Goal: Task Accomplishment & Management: Manage account settings

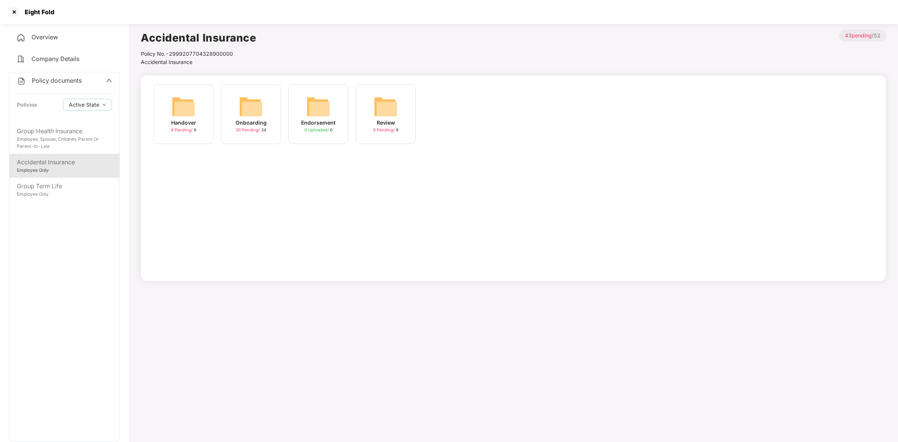
scroll to position [3, 0]
click at [14, 10] on div at bounding box center [14, 12] width 12 height 12
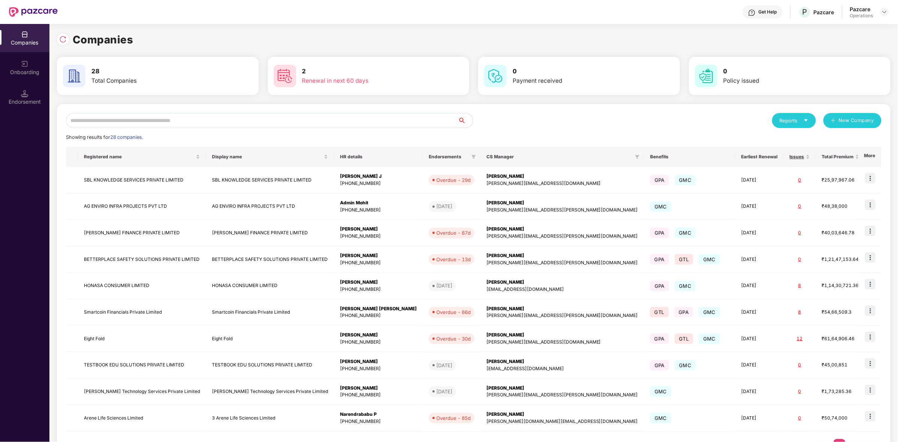
click at [245, 122] on input "text" at bounding box center [262, 120] width 392 height 15
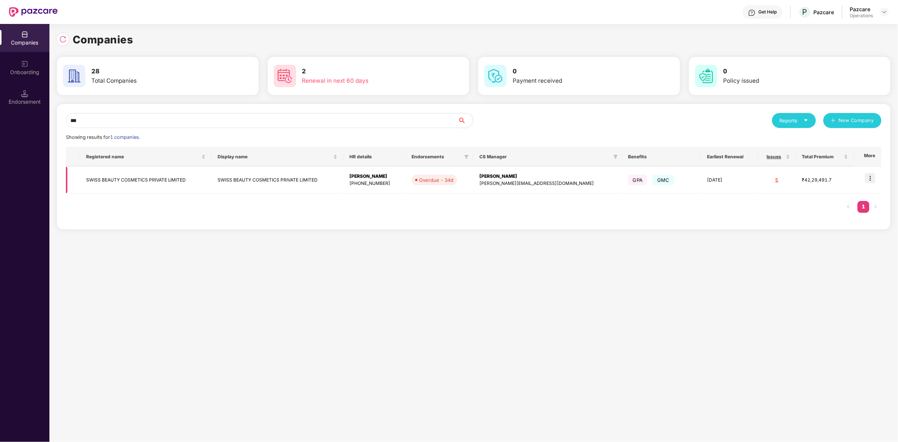
type input "***"
click at [873, 178] on img at bounding box center [870, 178] width 10 height 10
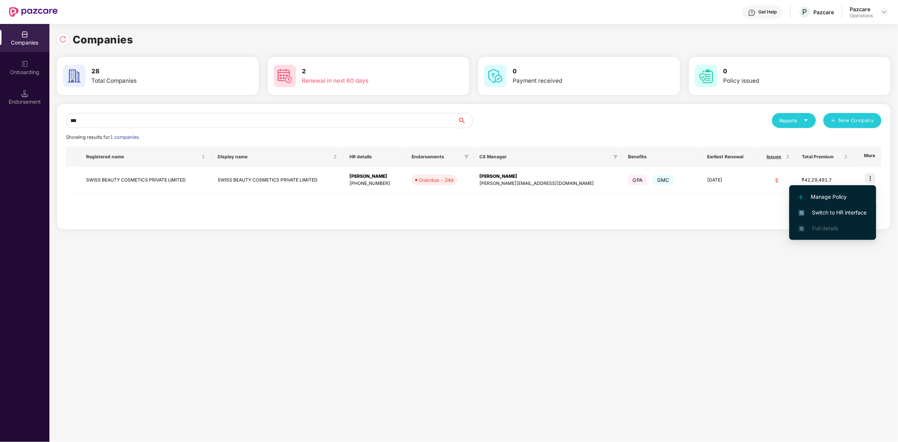
click at [821, 212] on span "Switch to HR interface" at bounding box center [833, 213] width 68 height 8
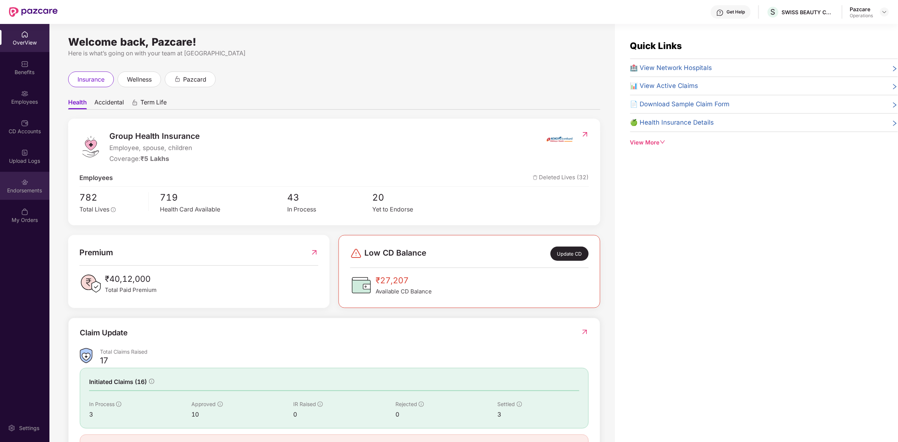
click at [17, 188] on div "Endorsements" at bounding box center [24, 190] width 49 height 7
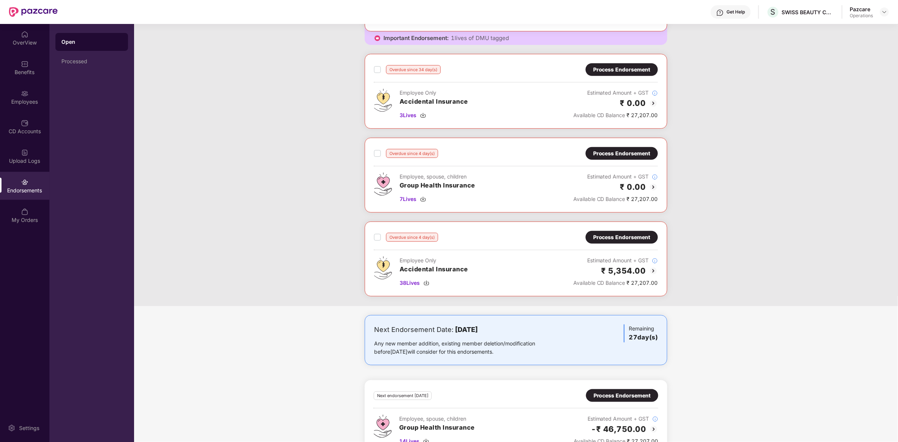
scroll to position [142, 0]
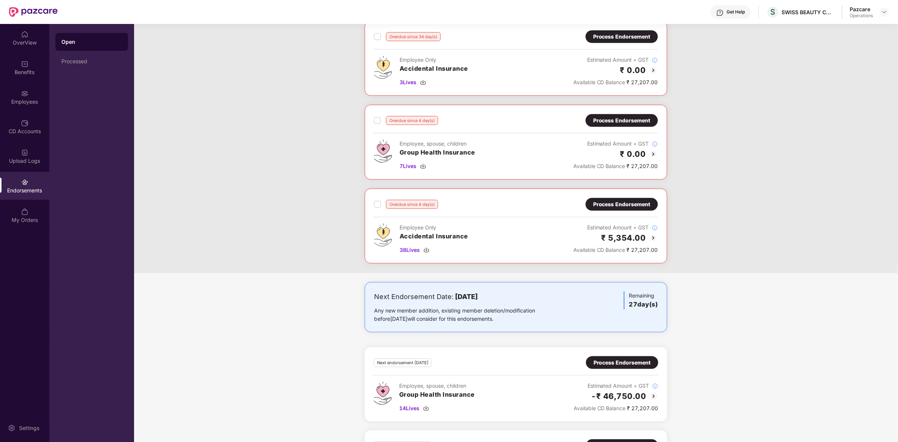
click at [633, 203] on div "Process Endorsement" at bounding box center [621, 204] width 57 height 8
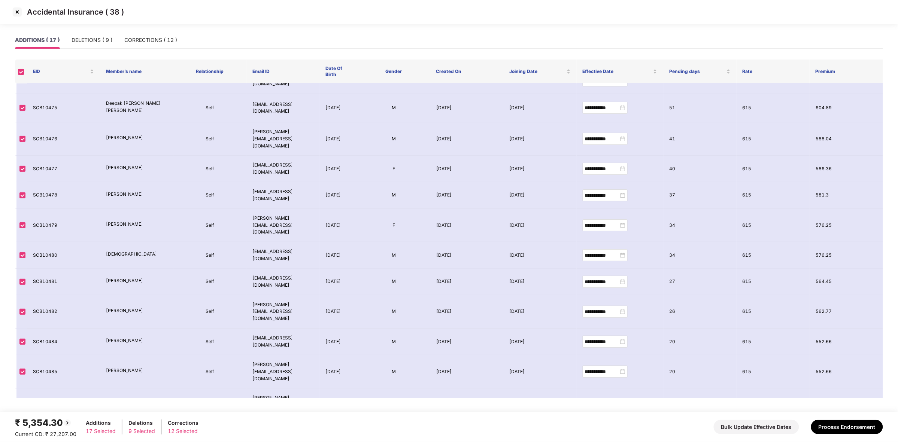
scroll to position [0, 0]
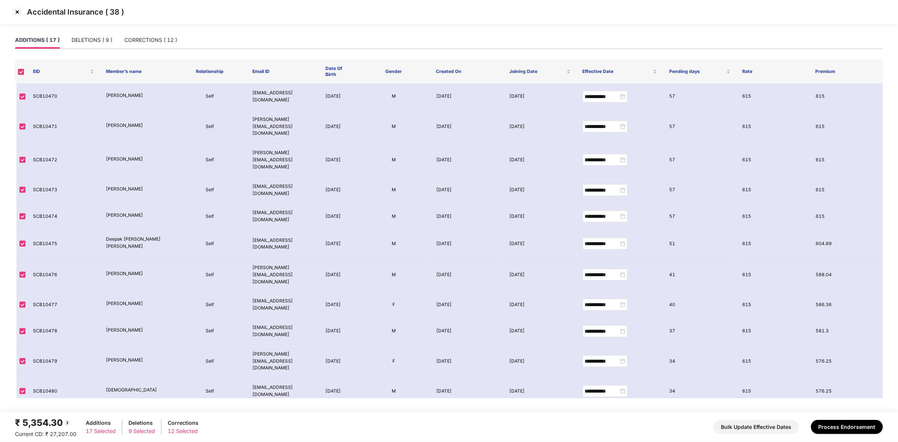
click at [21, 14] on img at bounding box center [17, 12] width 12 height 12
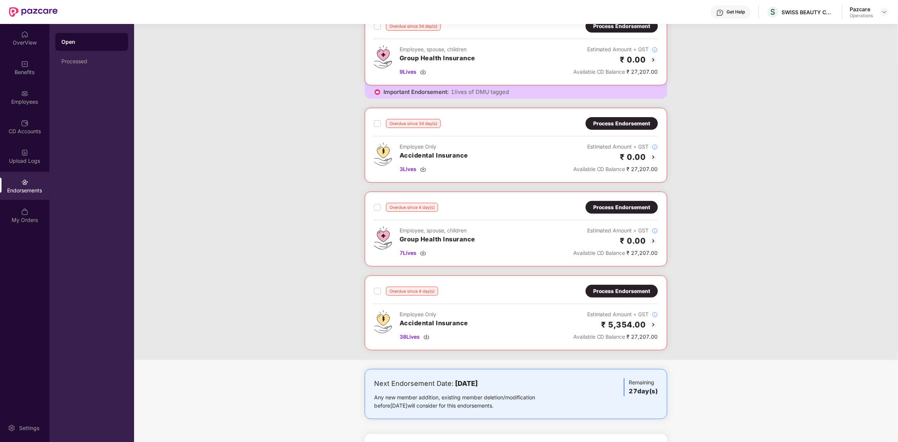
scroll to position [62, 0]
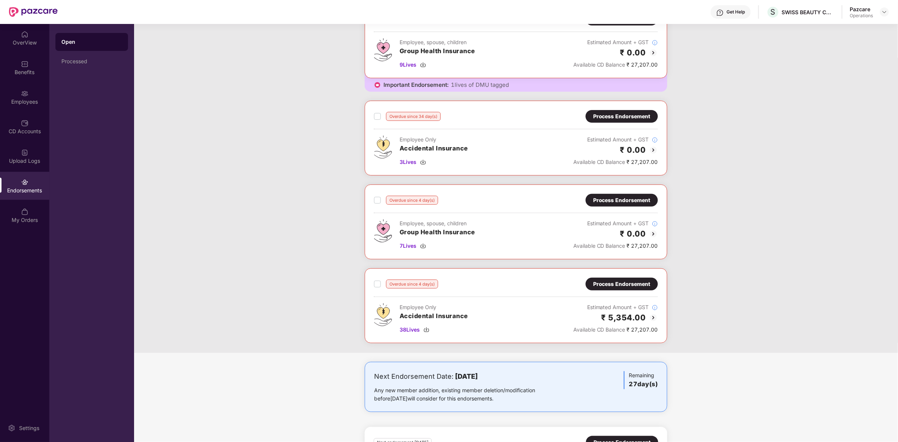
click at [634, 126] on div "Overdue since 34 day(s) Process Endorsement Employee Only Accidental Insurance …" at bounding box center [516, 138] width 284 height 56
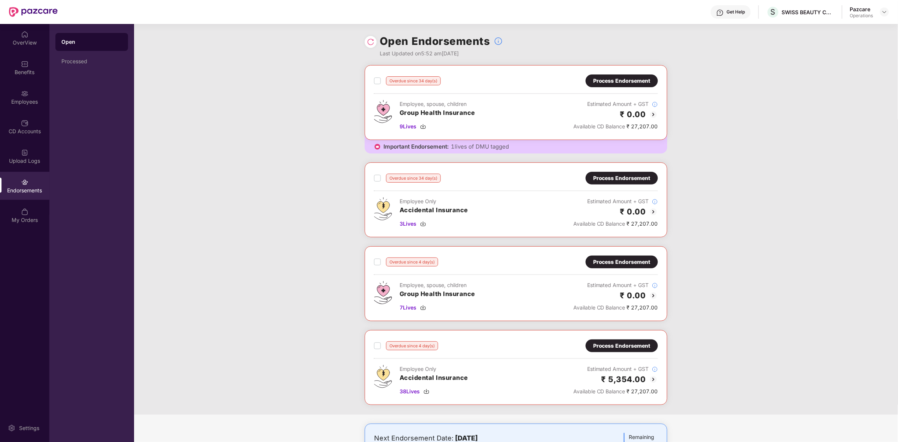
click at [618, 78] on div "Process Endorsement" at bounding box center [621, 81] width 57 height 8
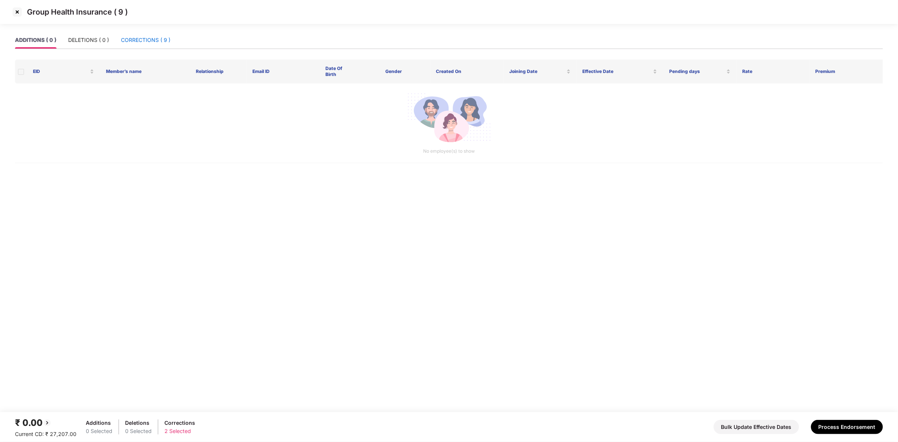
click at [154, 39] on div "CORRECTIONS ( 9 )" at bounding box center [145, 40] width 49 height 8
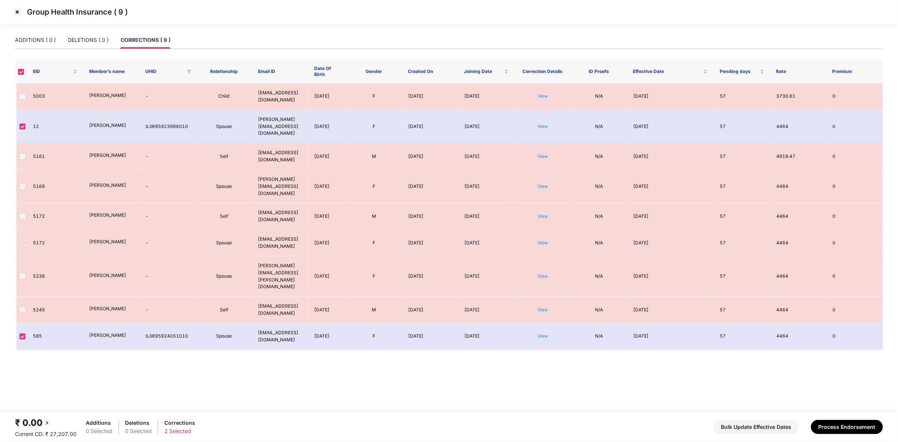
click at [18, 12] on img at bounding box center [17, 12] width 12 height 12
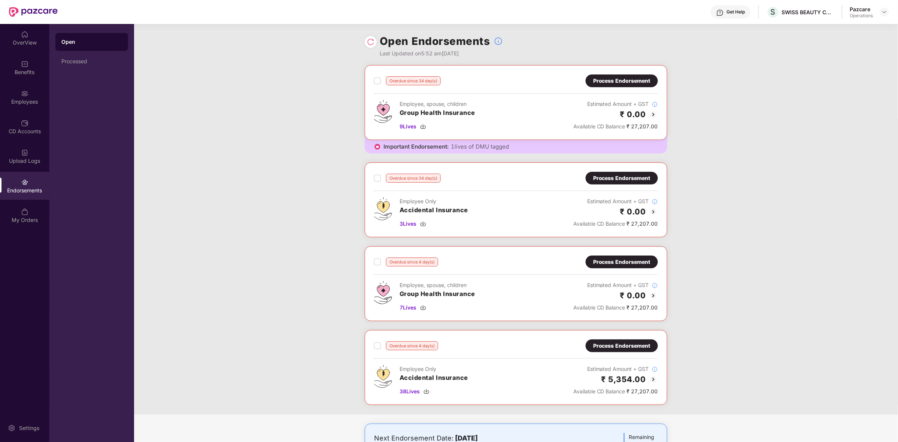
click at [624, 264] on div "Process Endorsement" at bounding box center [621, 262] width 57 height 8
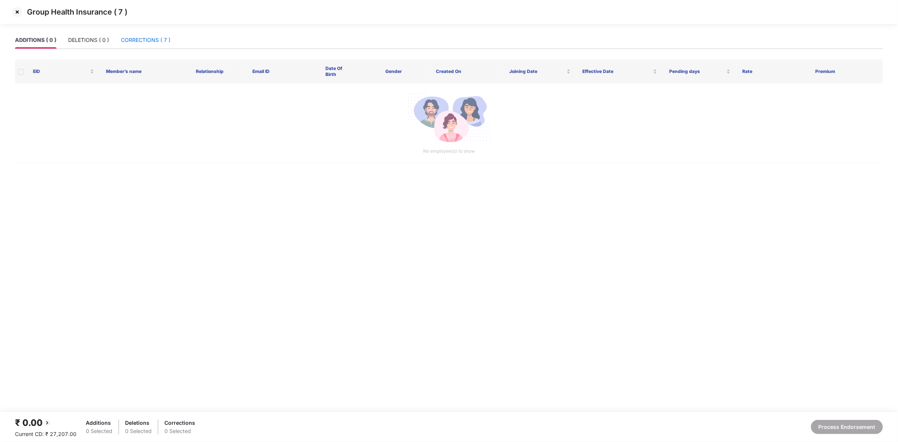
click at [157, 40] on div "CORRECTIONS ( 7 )" at bounding box center [145, 40] width 49 height 8
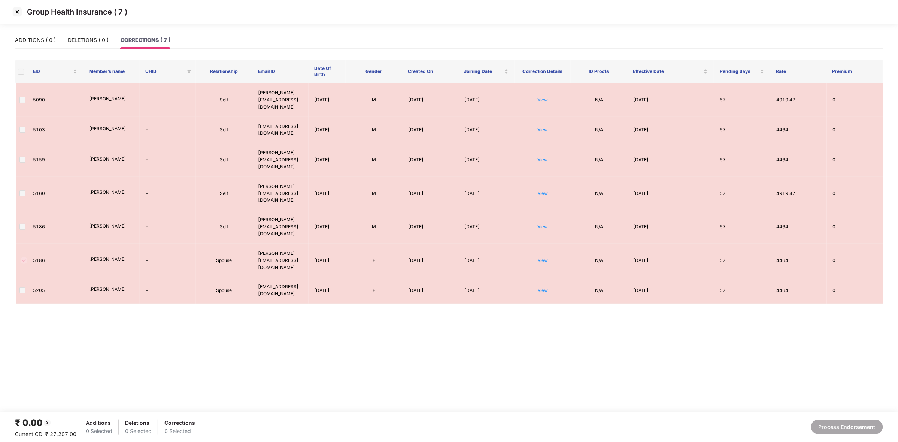
click at [16, 14] on img at bounding box center [17, 12] width 12 height 12
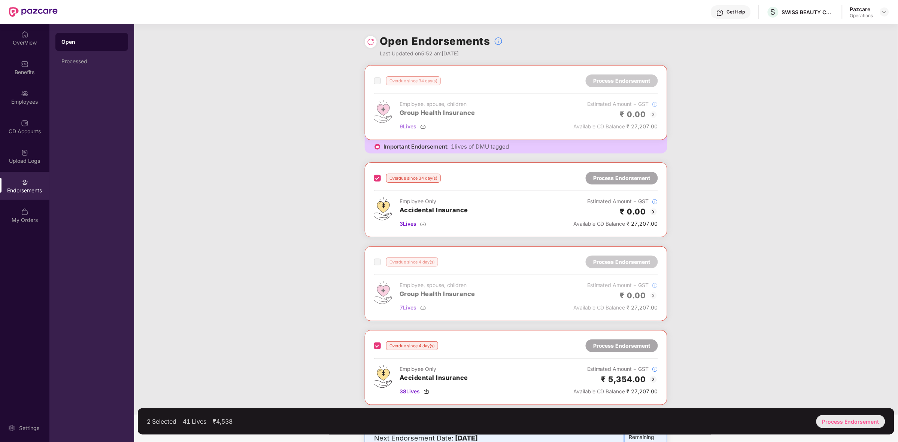
click at [856, 420] on div "Process Endorsement" at bounding box center [850, 421] width 69 height 13
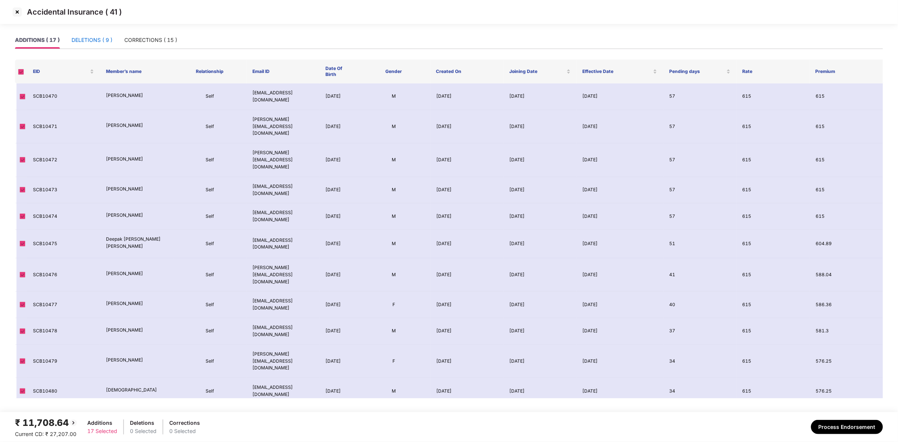
click at [109, 40] on div "DELETIONS ( 9 )" at bounding box center [92, 40] width 41 height 8
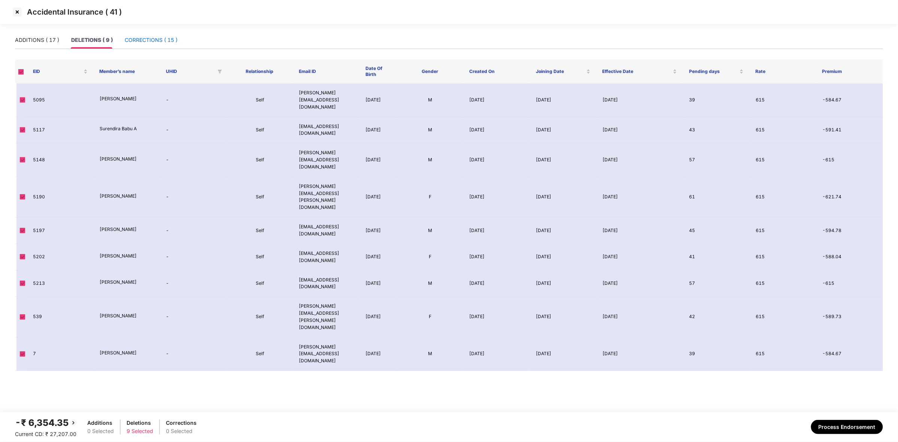
click at [139, 37] on div "CORRECTIONS ( 15 )" at bounding box center [151, 40] width 53 height 8
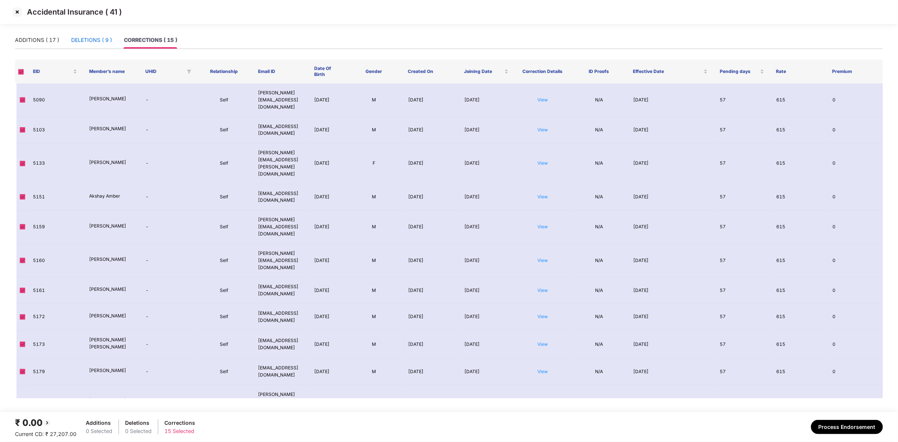
click at [98, 37] on div "DELETIONS ( 9 )" at bounding box center [91, 40] width 41 height 8
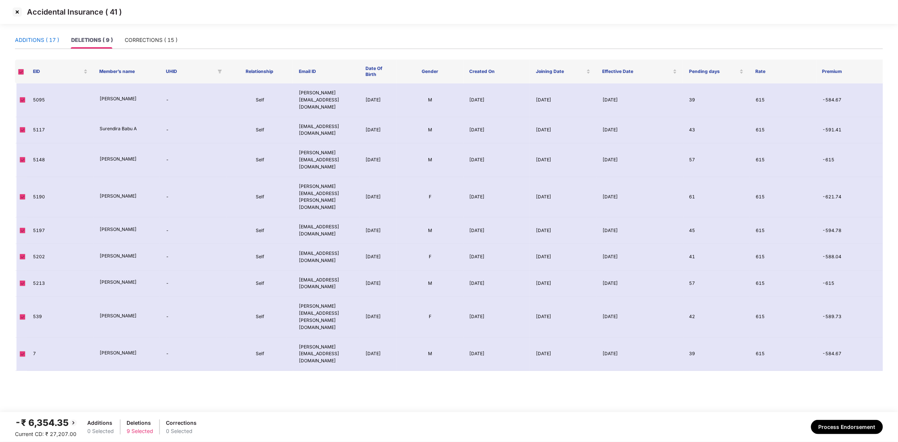
click at [43, 38] on div "ADDITIONS ( 17 )" at bounding box center [37, 40] width 44 height 8
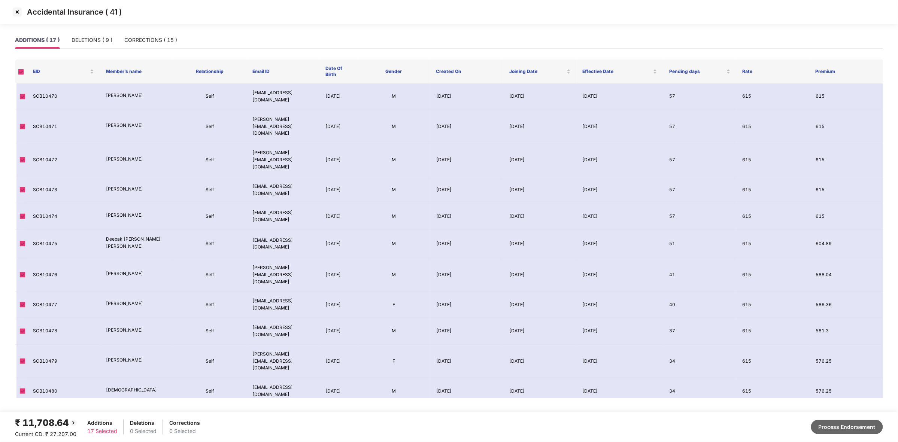
click at [834, 425] on button "Process Endorsement" at bounding box center [847, 427] width 72 height 14
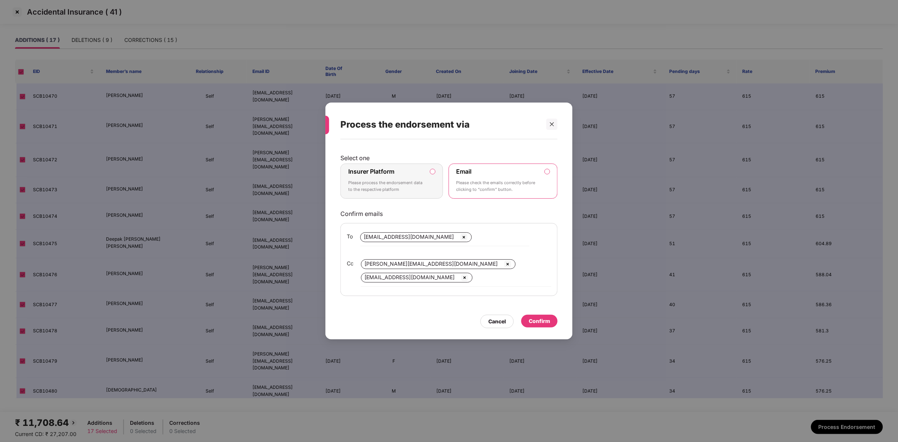
click at [417, 188] on p "Please process the endorsement data to the respective platform" at bounding box center [386, 186] width 76 height 13
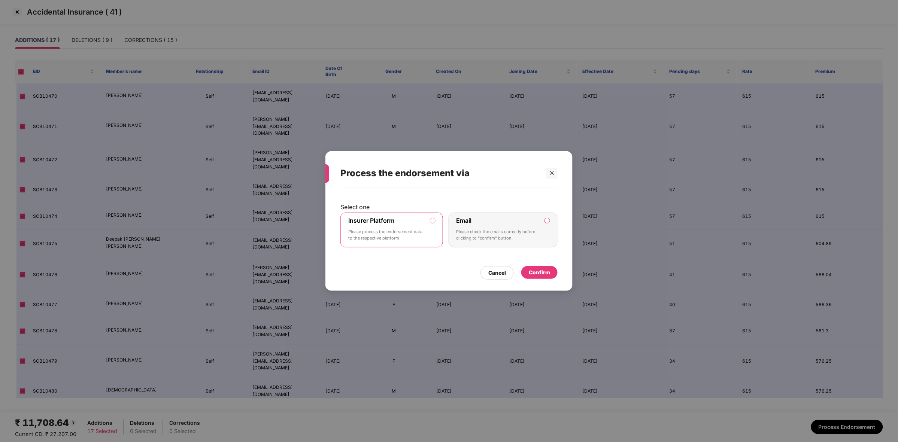
click at [540, 273] on div "Confirm" at bounding box center [539, 272] width 21 height 8
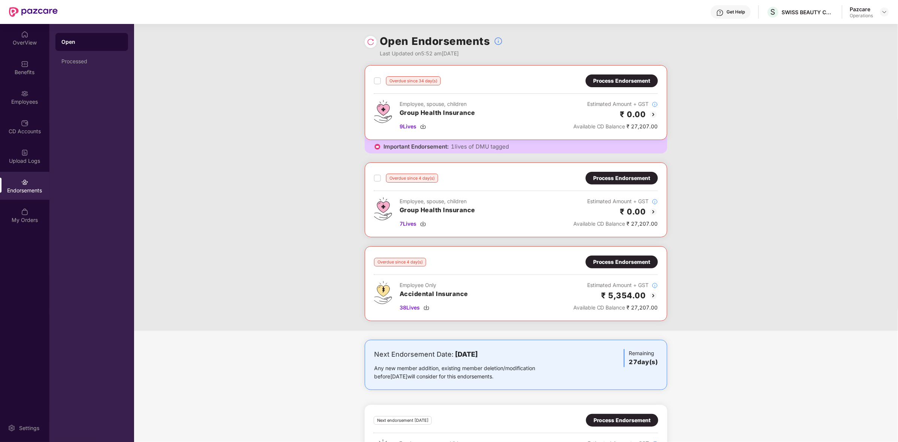
click at [367, 44] on img at bounding box center [370, 41] width 7 height 7
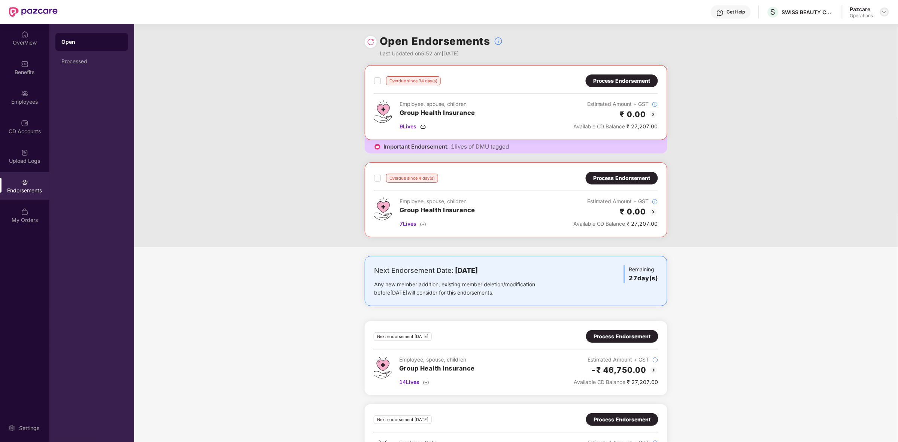
click at [883, 12] on img at bounding box center [885, 12] width 6 height 6
click at [835, 31] on div "Switch to partner view" at bounding box center [849, 29] width 97 height 15
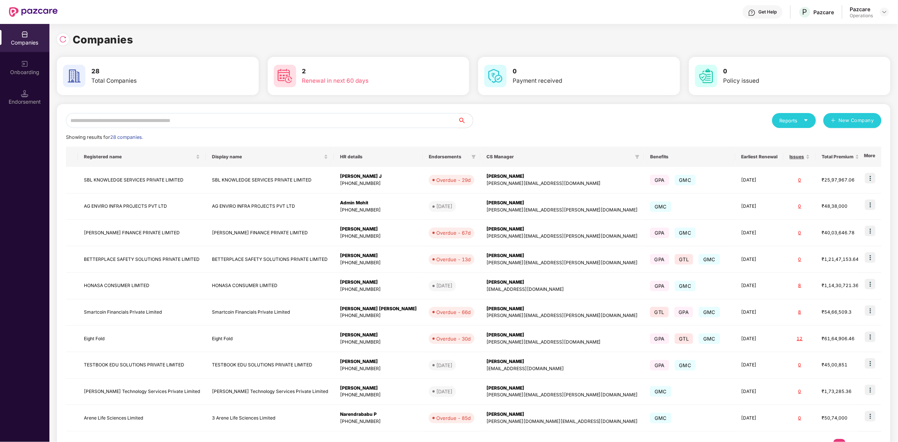
click at [265, 128] on div "Reports New Company Showing results for 28 companies. Registered name Display n…" at bounding box center [474, 286] width 816 height 346
click at [265, 125] on input "text" at bounding box center [262, 120] width 392 height 15
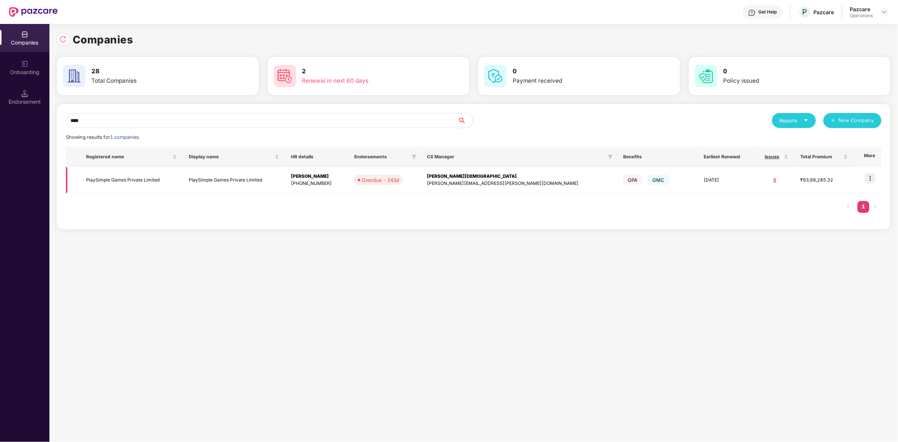
type input "****"
click at [873, 176] on img at bounding box center [870, 178] width 10 height 10
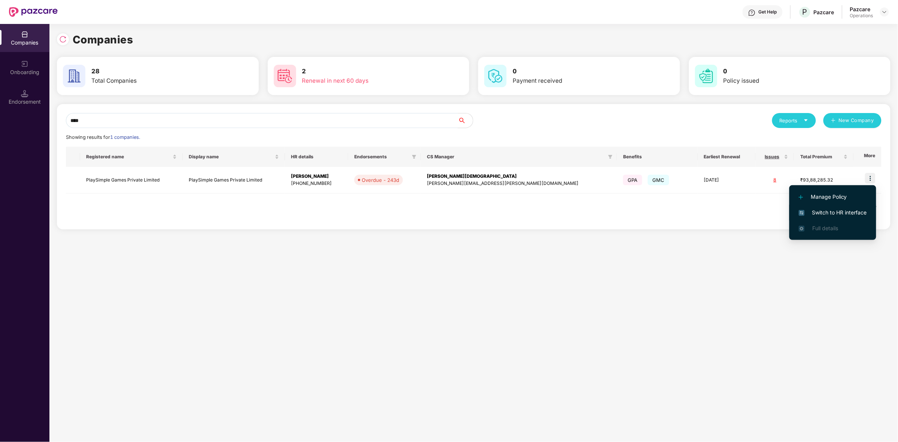
click at [825, 212] on span "Switch to HR interface" at bounding box center [833, 213] width 68 height 8
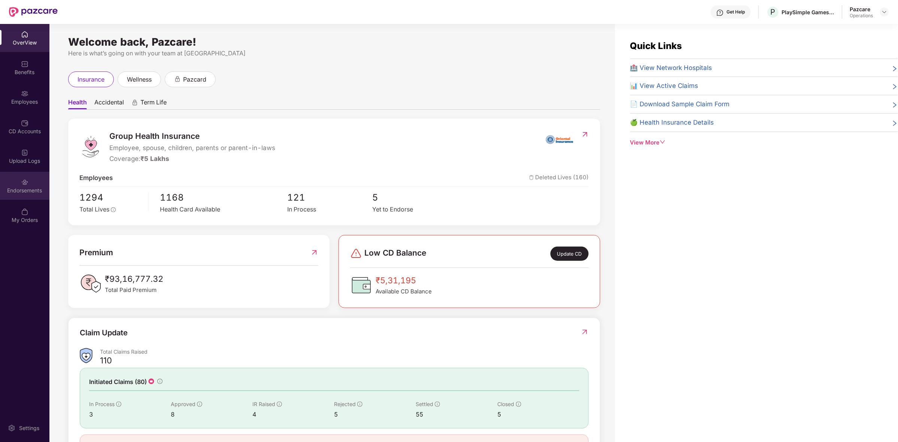
click at [27, 184] on img at bounding box center [24, 182] width 7 height 7
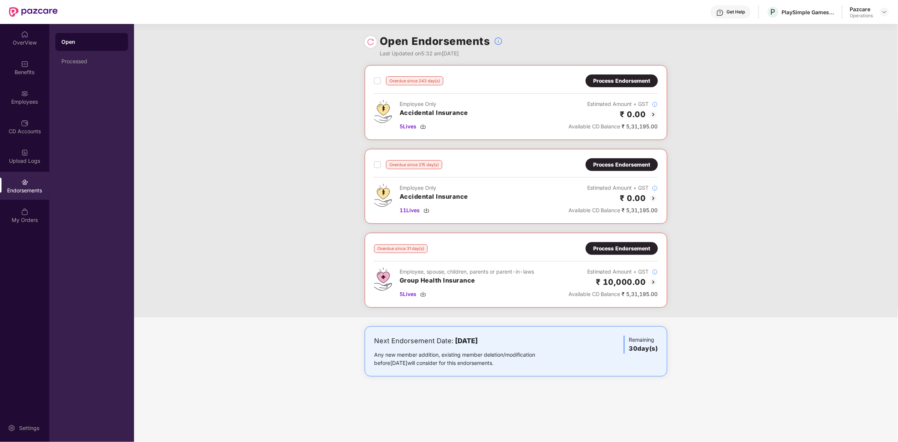
click at [655, 113] on img at bounding box center [653, 114] width 9 height 9
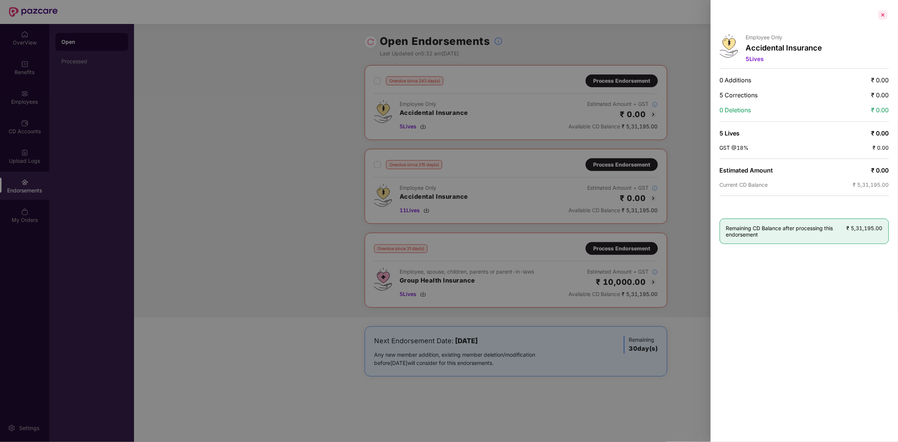
click at [882, 13] on div at bounding box center [883, 15] width 12 height 12
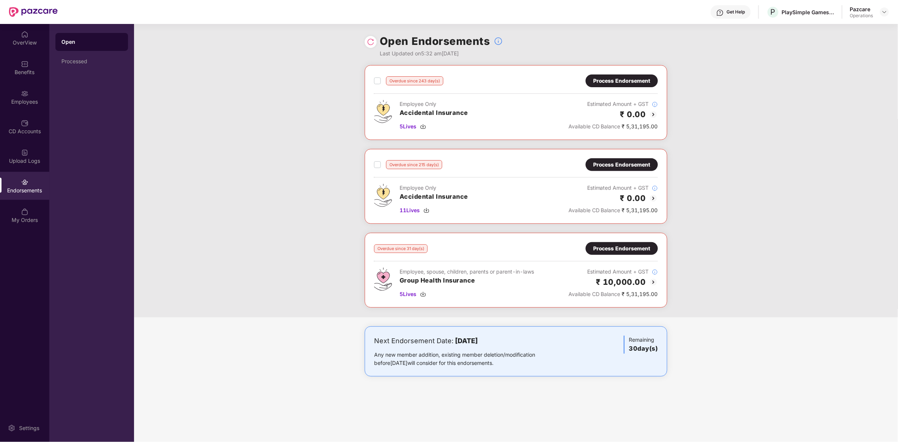
click at [652, 196] on img at bounding box center [653, 198] width 9 height 9
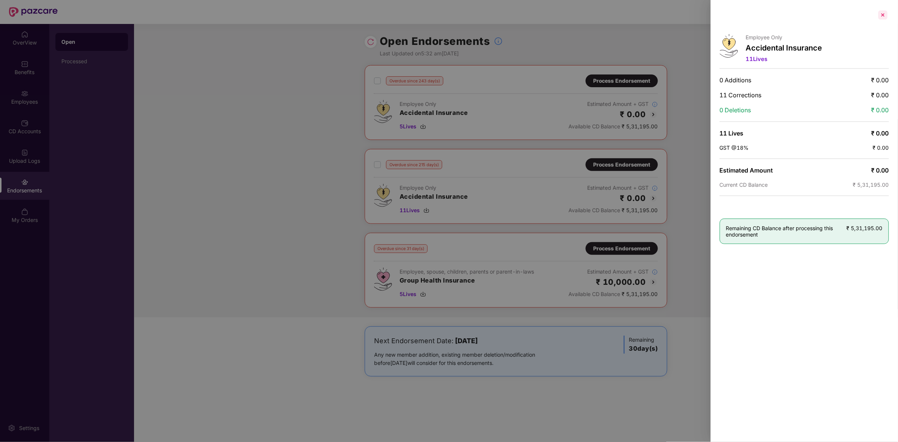
click at [880, 15] on div at bounding box center [883, 15] width 12 height 12
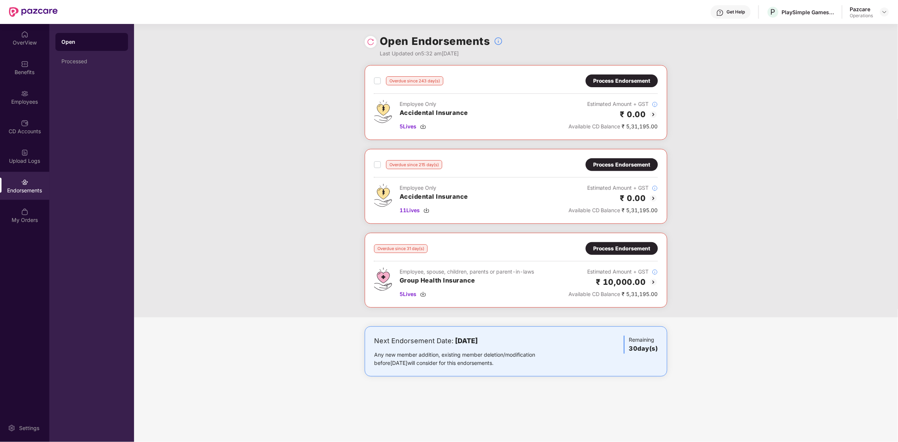
click at [634, 82] on div "Process Endorsement" at bounding box center [621, 81] width 57 height 8
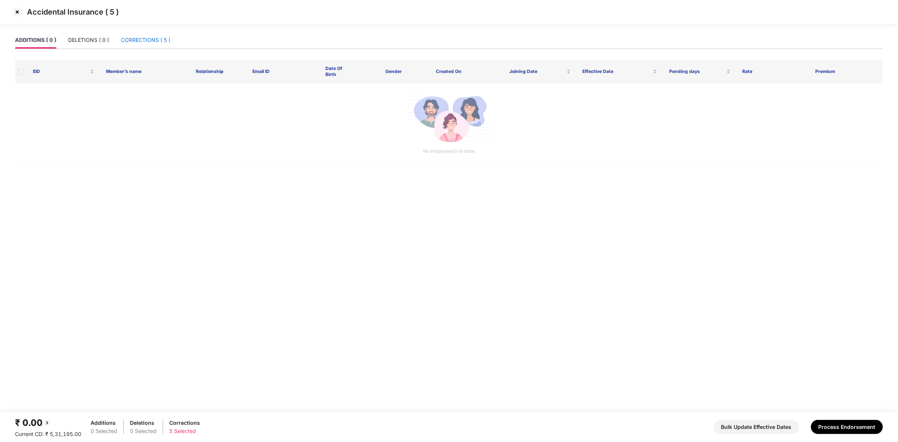
click at [151, 40] on div "CORRECTIONS ( 5 )" at bounding box center [145, 40] width 49 height 8
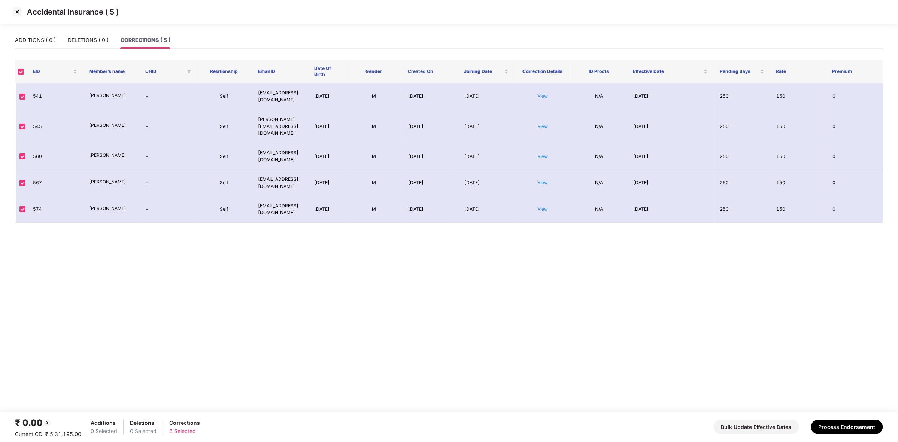
click at [19, 11] on img at bounding box center [17, 12] width 12 height 12
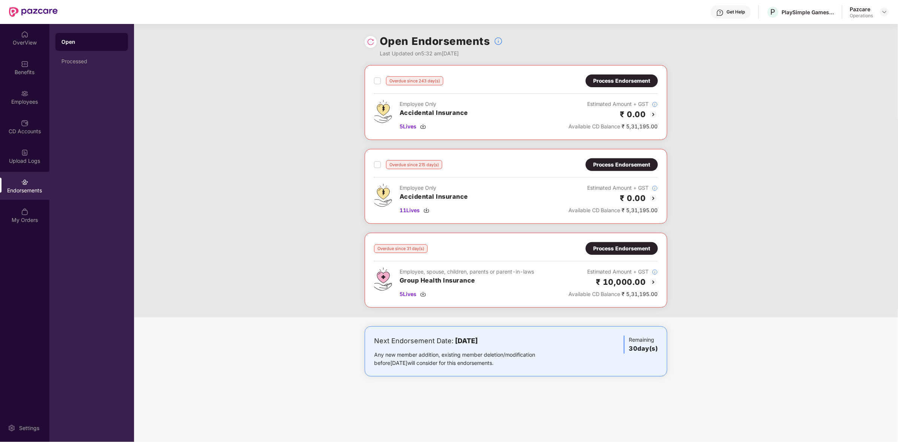
click at [629, 245] on div "Process Endorsement" at bounding box center [621, 249] width 57 height 8
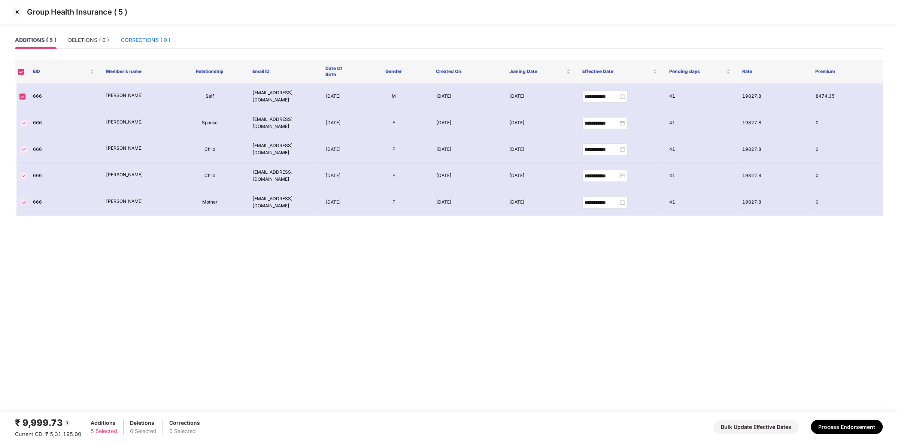
click at [148, 38] on div "CORRECTIONS ( 0 )" at bounding box center [145, 40] width 49 height 8
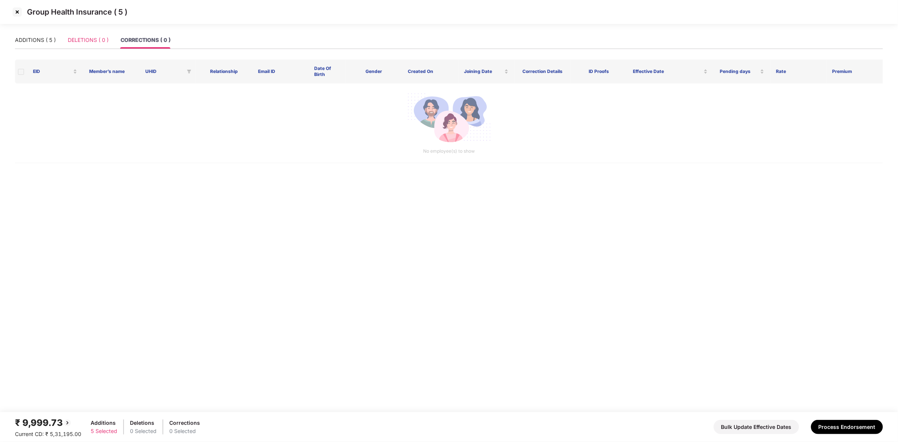
click at [81, 34] on div "DELETIONS ( 0 )" at bounding box center [88, 39] width 41 height 17
click at [51, 36] on div "ADDITIONS ( 5 )" at bounding box center [35, 40] width 41 height 8
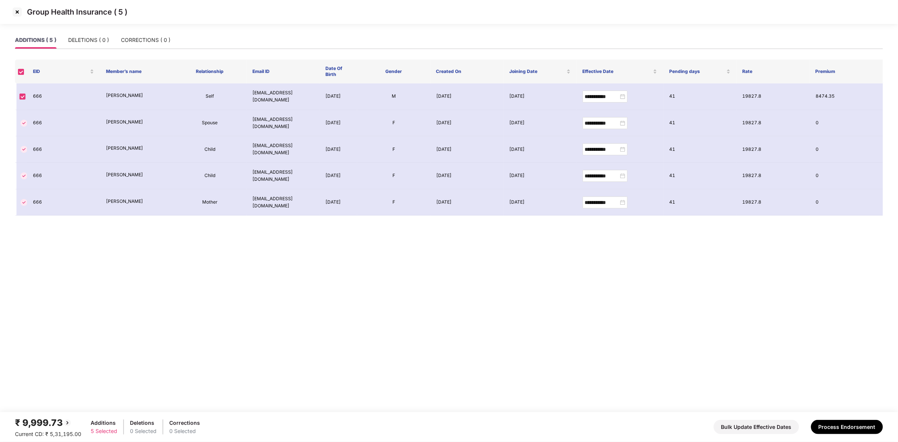
click at [13, 11] on img at bounding box center [17, 12] width 12 height 12
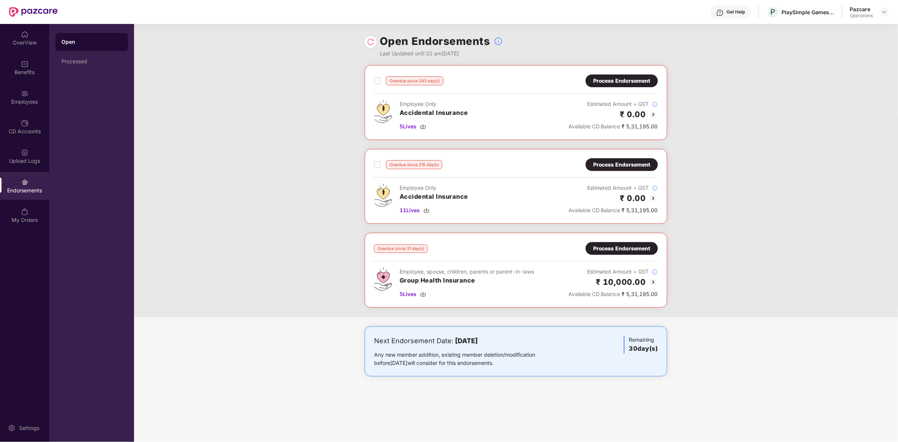
click at [634, 250] on div "Process Endorsement" at bounding box center [621, 249] width 57 height 8
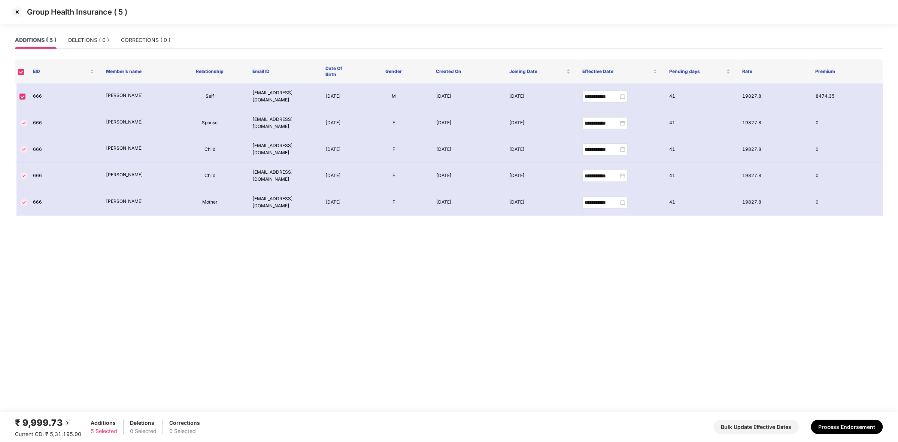
click at [15, 12] on img at bounding box center [17, 12] width 12 height 12
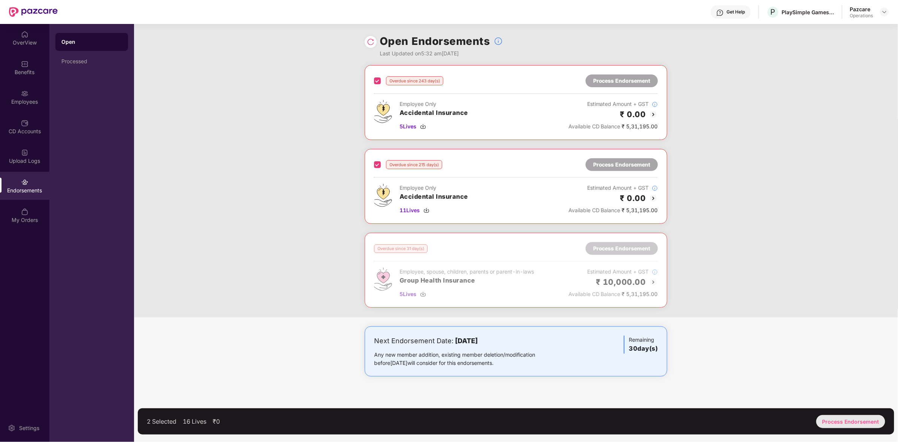
click at [837, 419] on div "Process Endorsement" at bounding box center [850, 421] width 69 height 13
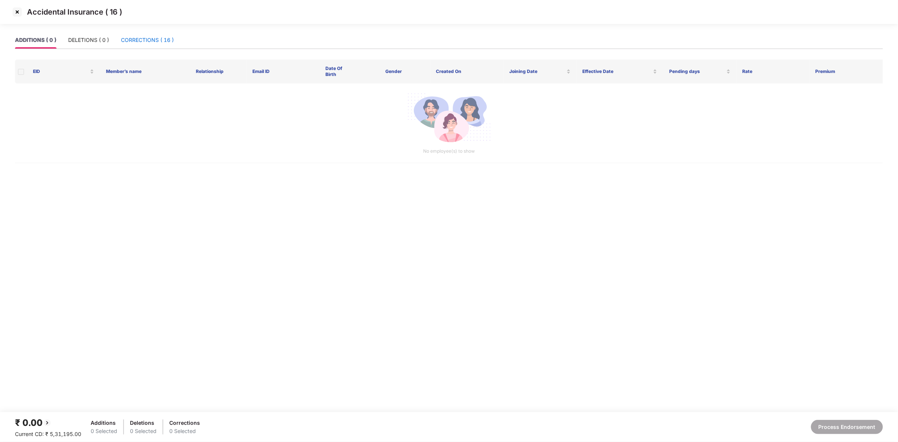
click at [142, 39] on div "CORRECTIONS ( 16 )" at bounding box center [147, 40] width 53 height 8
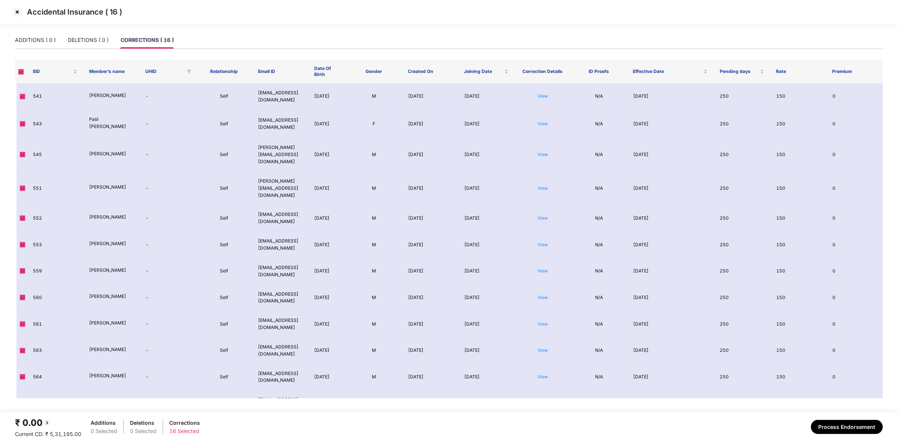
click at [16, 10] on img at bounding box center [17, 12] width 12 height 12
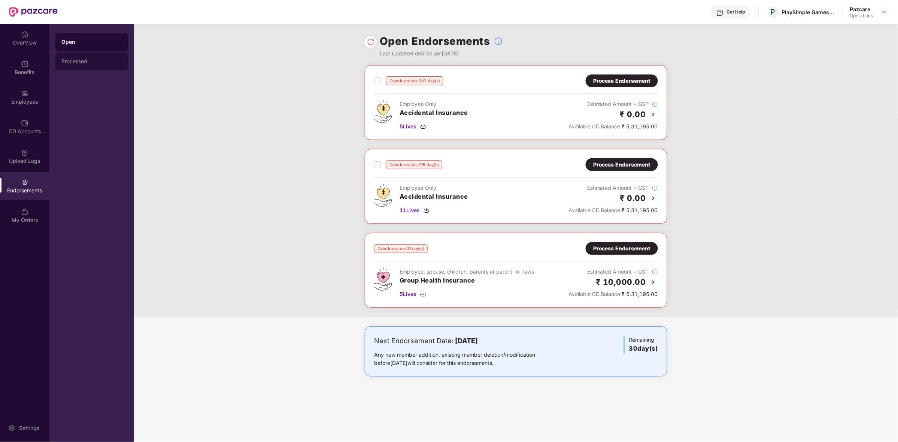
click at [96, 67] on div "Processed" at bounding box center [91, 61] width 73 height 18
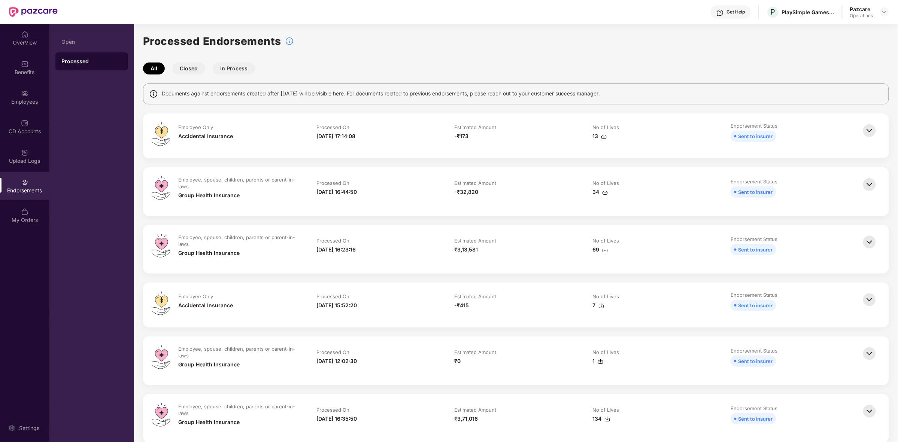
click at [867, 131] on img at bounding box center [869, 130] width 16 height 16
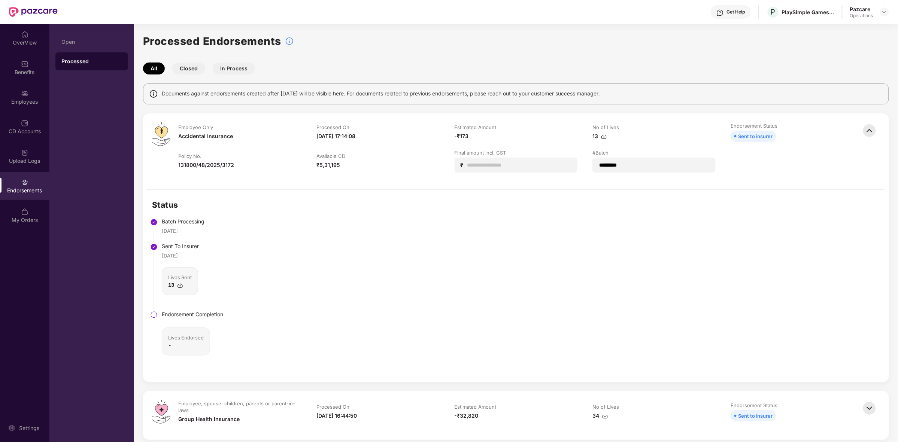
click at [873, 127] on img at bounding box center [869, 130] width 16 height 16
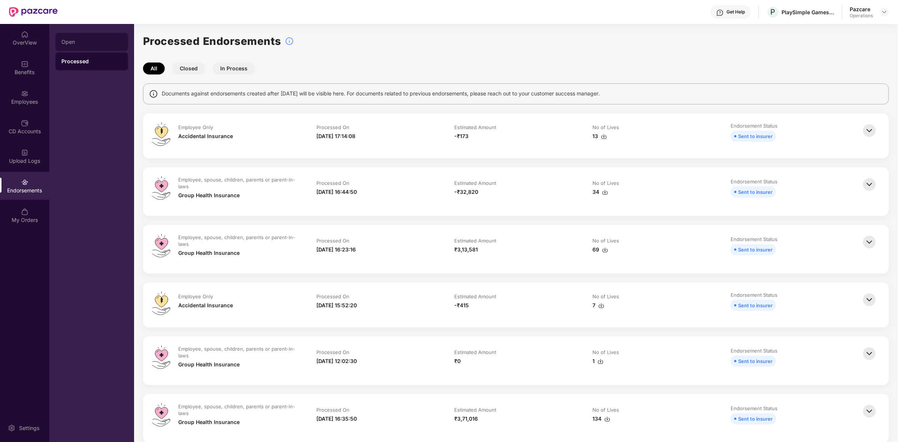
click at [79, 46] on div "Open" at bounding box center [91, 42] width 73 height 18
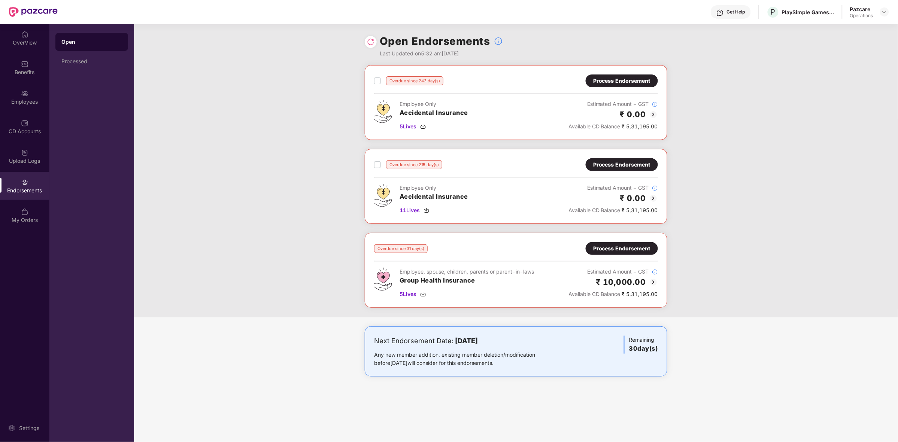
click at [654, 117] on img at bounding box center [653, 114] width 9 height 9
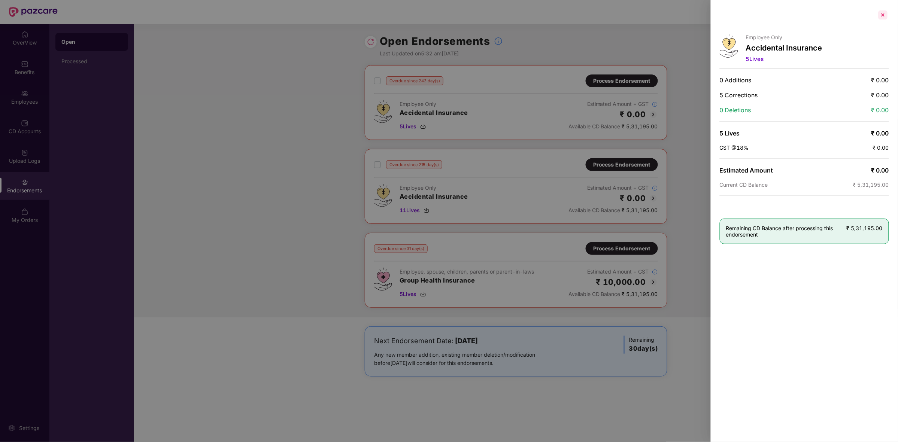
click at [882, 13] on div at bounding box center [883, 15] width 12 height 12
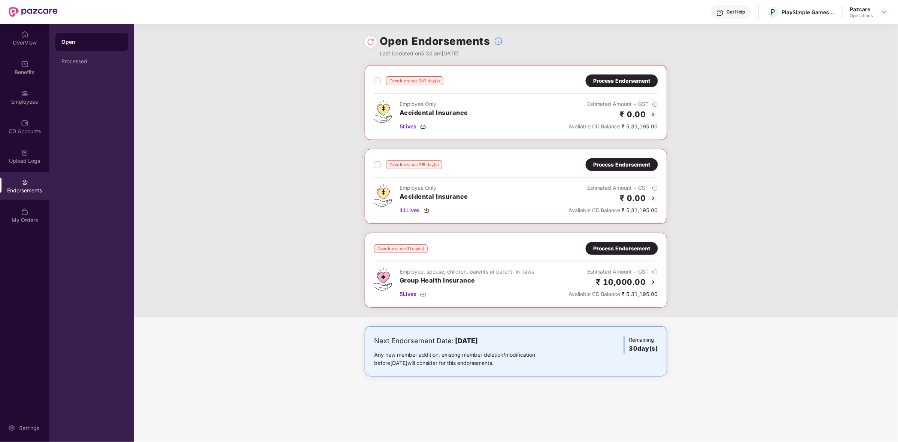
click at [626, 78] on div "Process Endorsement" at bounding box center [621, 81] width 57 height 8
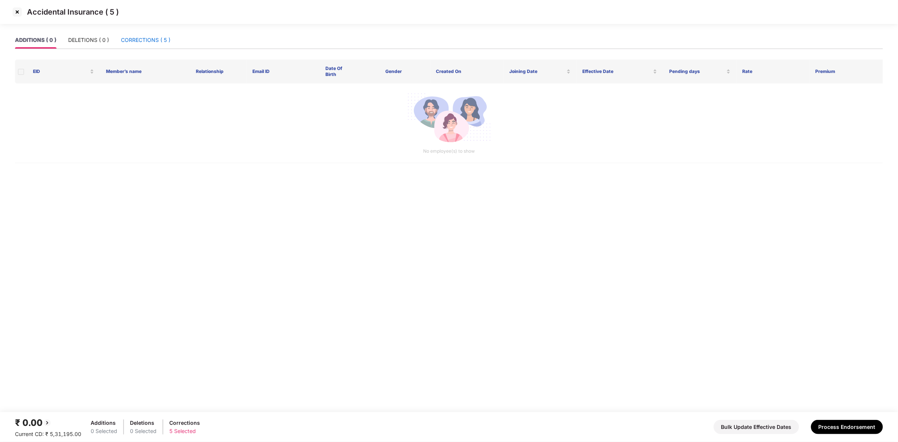
click at [145, 41] on div "CORRECTIONS ( 5 )" at bounding box center [145, 40] width 49 height 8
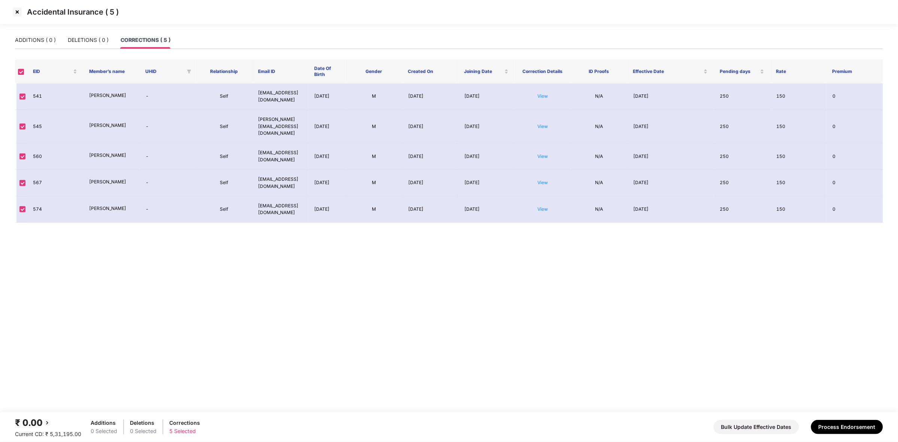
click at [16, 12] on img at bounding box center [17, 12] width 12 height 12
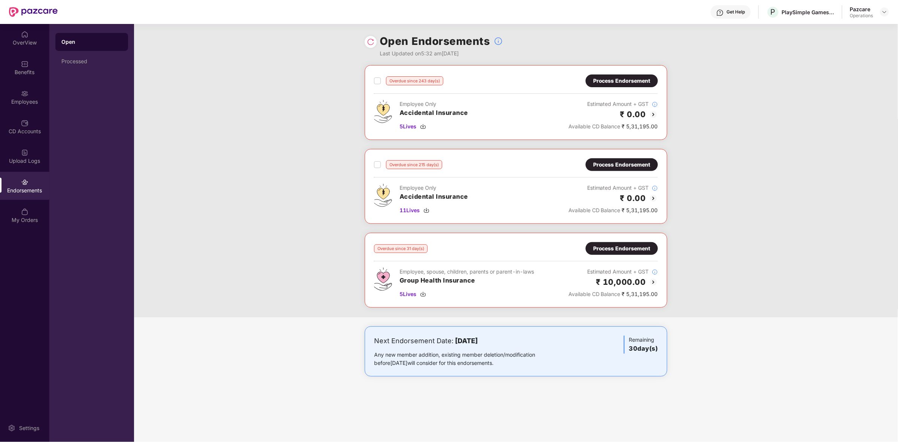
click at [625, 165] on div "Process Endorsement" at bounding box center [621, 165] width 57 height 8
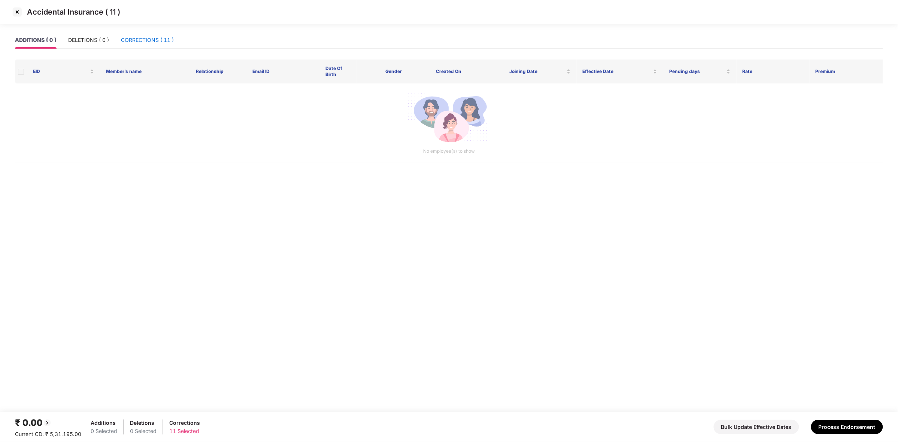
click at [148, 42] on div "CORRECTIONS ( 11 )" at bounding box center [147, 40] width 53 height 8
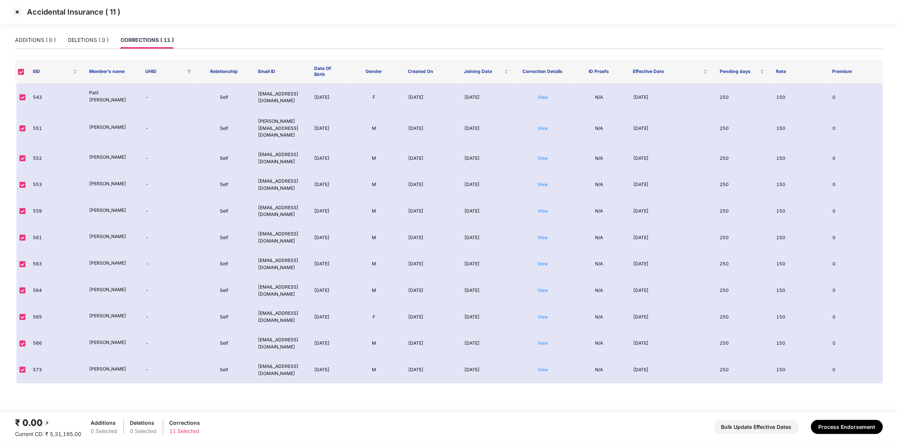
click at [17, 9] on img at bounding box center [17, 12] width 12 height 12
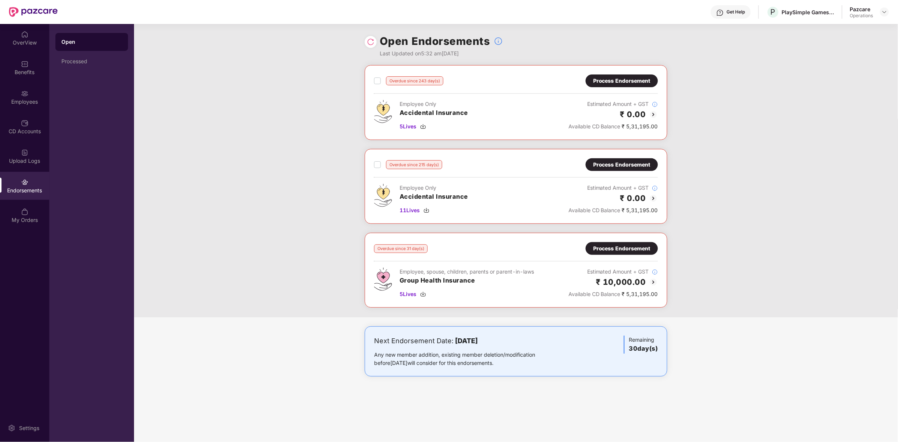
click at [370, 40] on img at bounding box center [370, 41] width 7 height 7
click at [424, 295] on img at bounding box center [423, 294] width 6 height 6
click at [282, 191] on div "Overdue since 243 day(s) Process Endorsement Employee Only Accidental Insurance…" at bounding box center [516, 191] width 764 height 252
click at [636, 253] on div "Process Endorsement" at bounding box center [621, 249] width 57 height 8
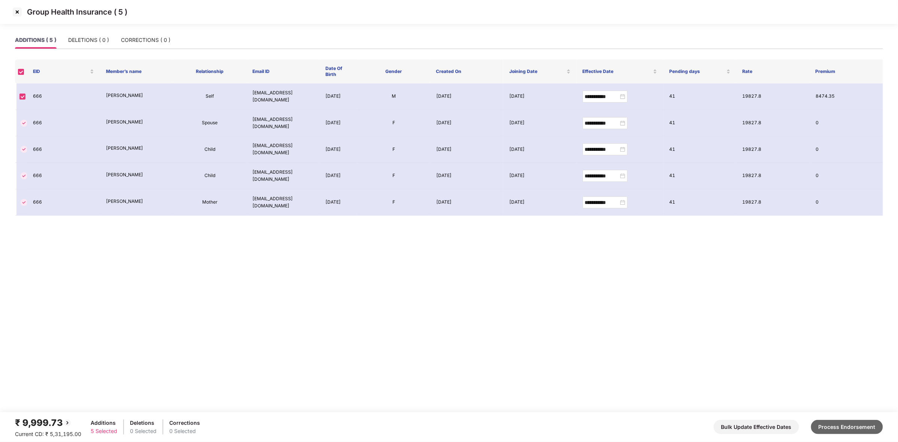
click at [850, 428] on button "Process Endorsement" at bounding box center [847, 427] width 72 height 14
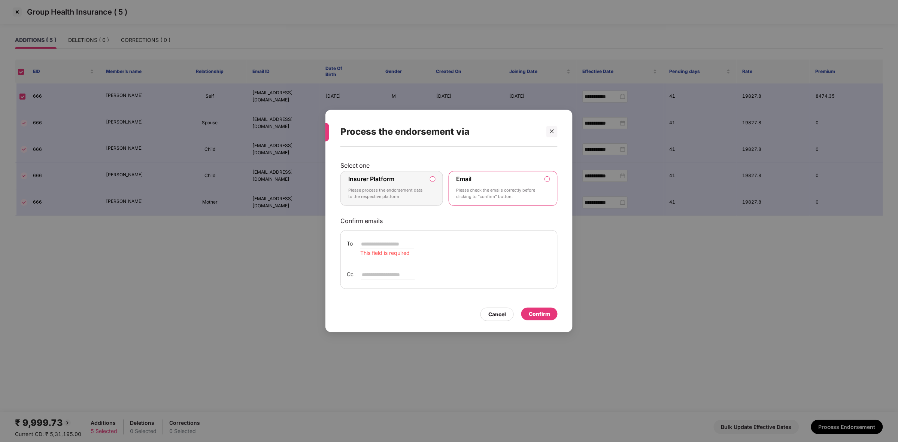
click at [416, 193] on p "Please process the endorsement data to the respective platform" at bounding box center [386, 193] width 76 height 13
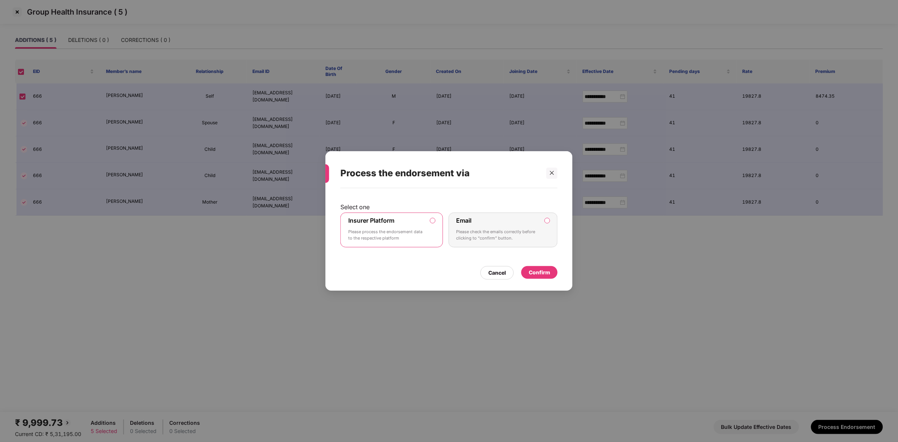
click at [546, 274] on div "Confirm" at bounding box center [539, 272] width 21 height 8
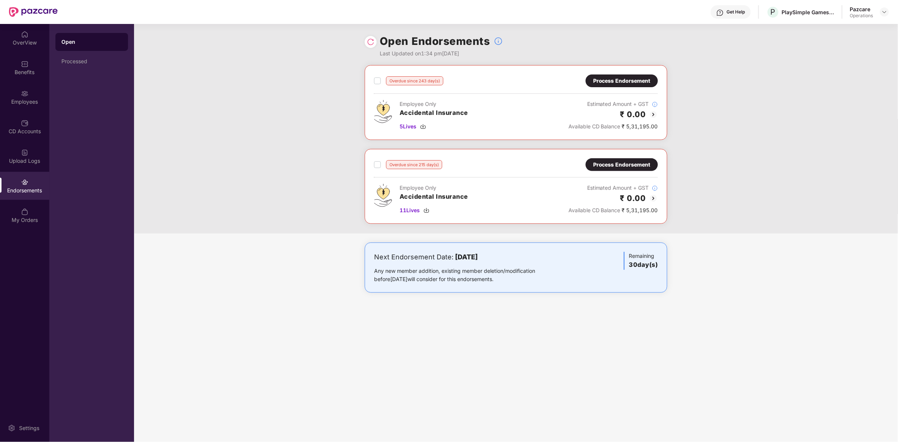
click at [886, 16] on div at bounding box center [884, 11] width 9 height 9
click at [884, 9] on img at bounding box center [885, 12] width 6 height 6
click at [842, 27] on div "Switch to partner view" at bounding box center [849, 29] width 97 height 15
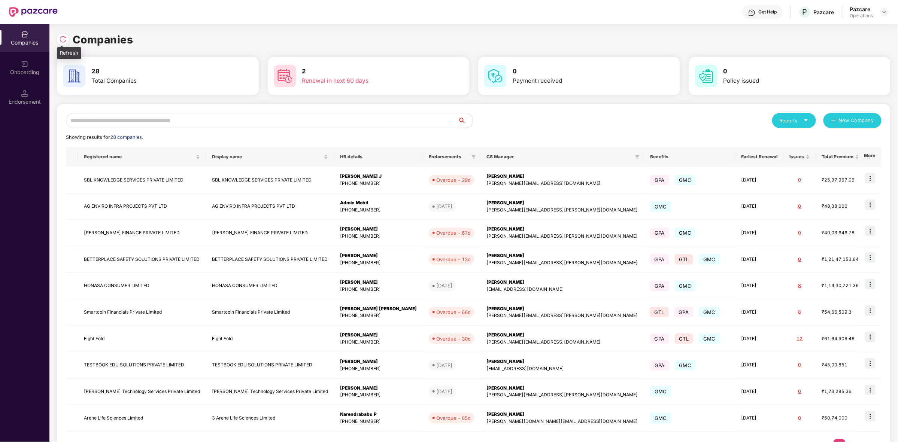
click at [61, 37] on img at bounding box center [62, 39] width 7 height 7
click at [29, 94] on div "Endorsement" at bounding box center [24, 97] width 49 height 28
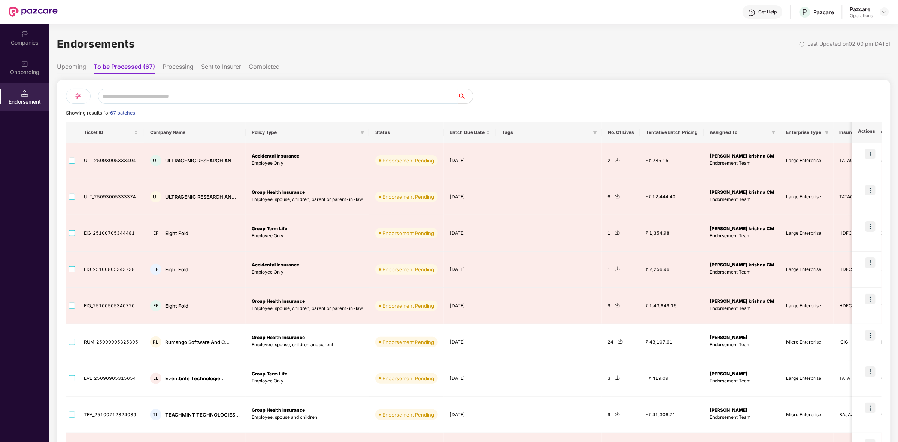
click at [549, 85] on div "Showing results for 67 batches. Ticket ID Company Name Policy Type Status Batch…" at bounding box center [474, 311] width 834 height 462
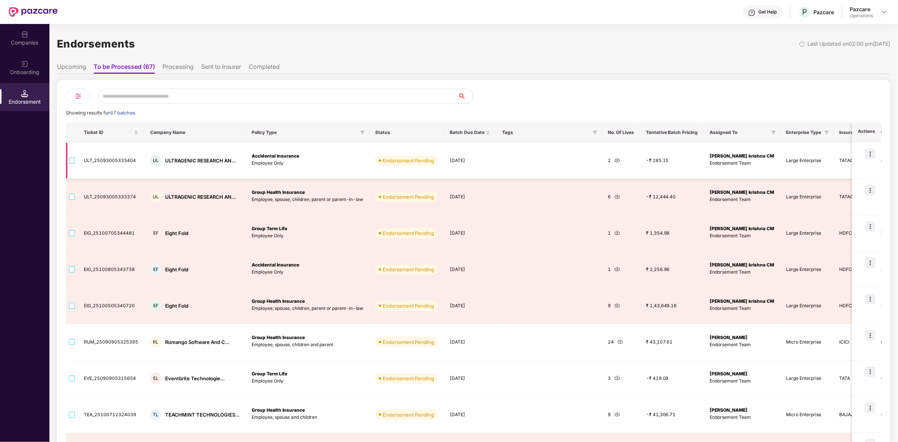
click at [873, 158] on img at bounding box center [870, 154] width 10 height 10
click at [840, 173] on span "Process Endorsement" at bounding box center [839, 172] width 53 height 8
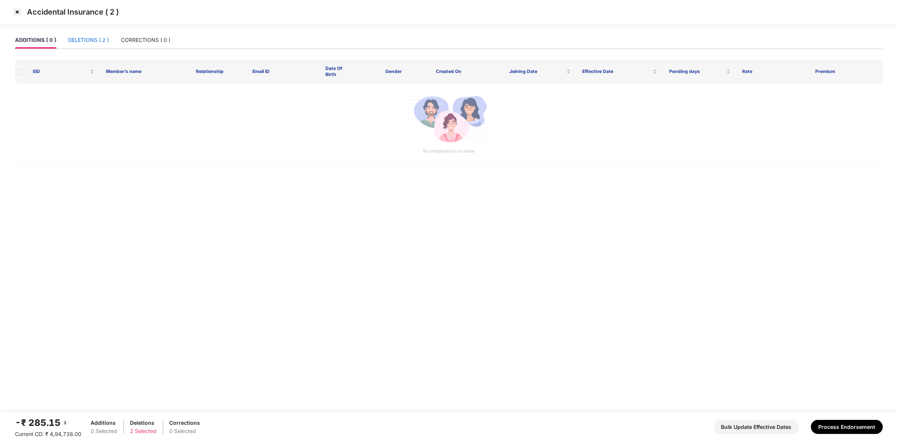
click at [91, 39] on div "DELETIONS ( 2 )" at bounding box center [88, 40] width 41 height 8
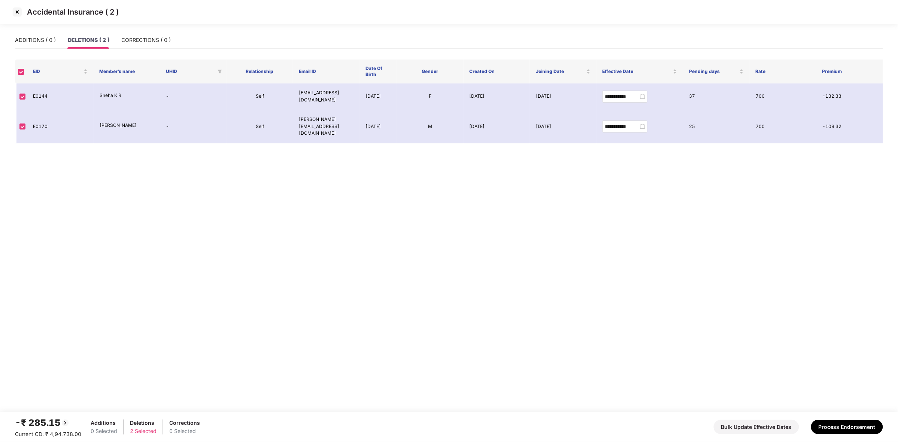
click at [18, 11] on img at bounding box center [17, 12] width 12 height 12
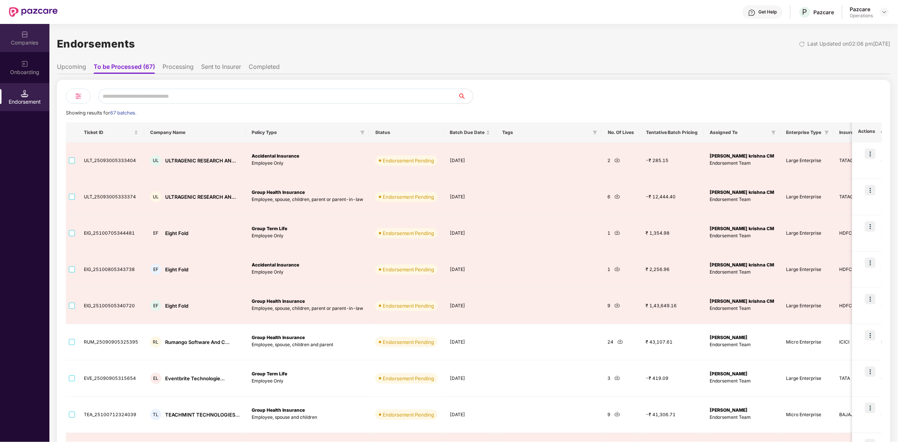
click at [28, 39] on div "Companies" at bounding box center [24, 42] width 49 height 7
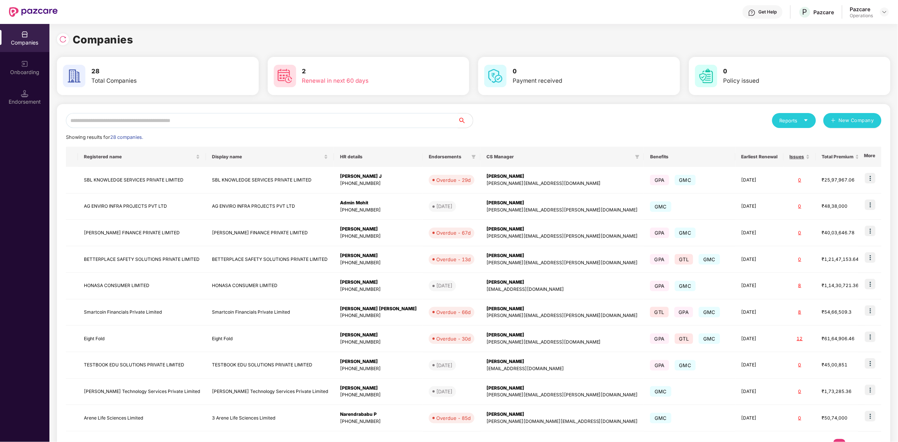
click at [113, 125] on input "text" at bounding box center [262, 120] width 392 height 15
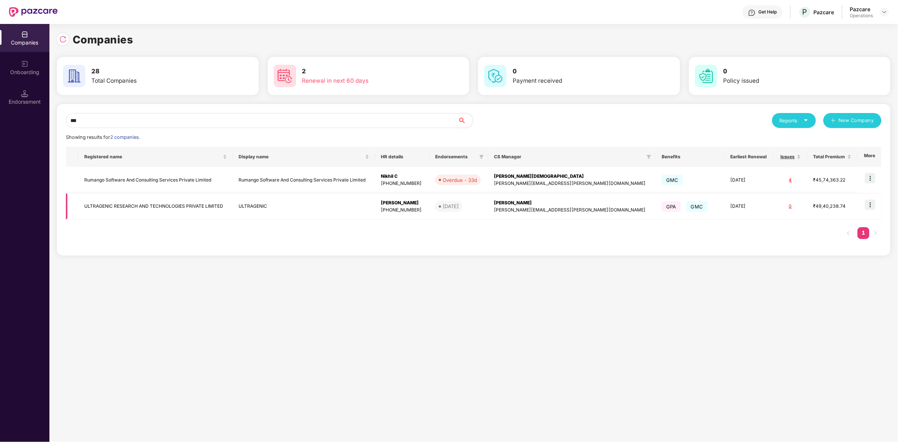
type input "***"
click at [874, 207] on img at bounding box center [870, 205] width 10 height 10
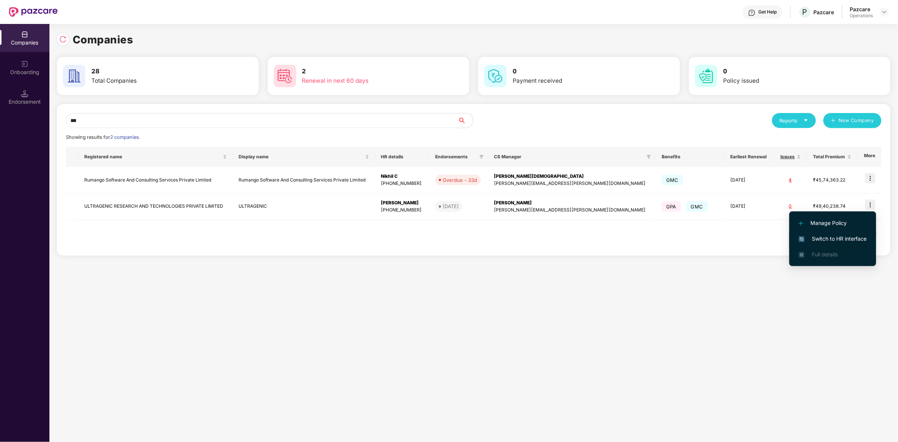
click at [821, 236] on span "Switch to HR interface" at bounding box center [833, 239] width 68 height 8
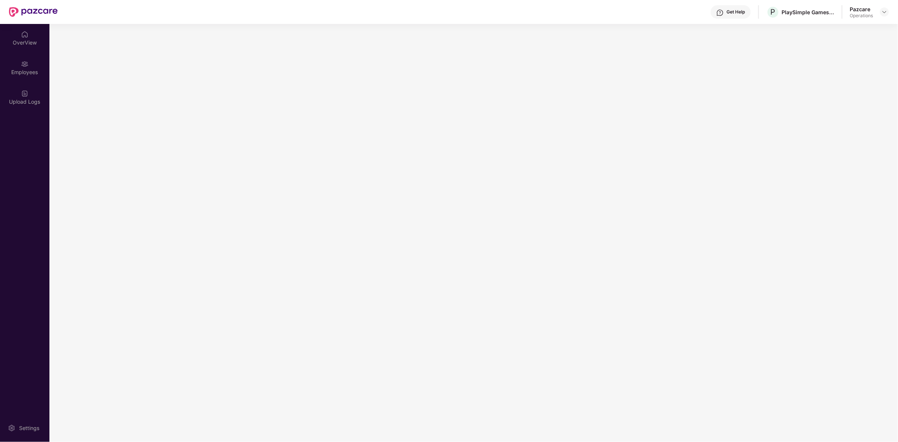
scroll to position [0, 0]
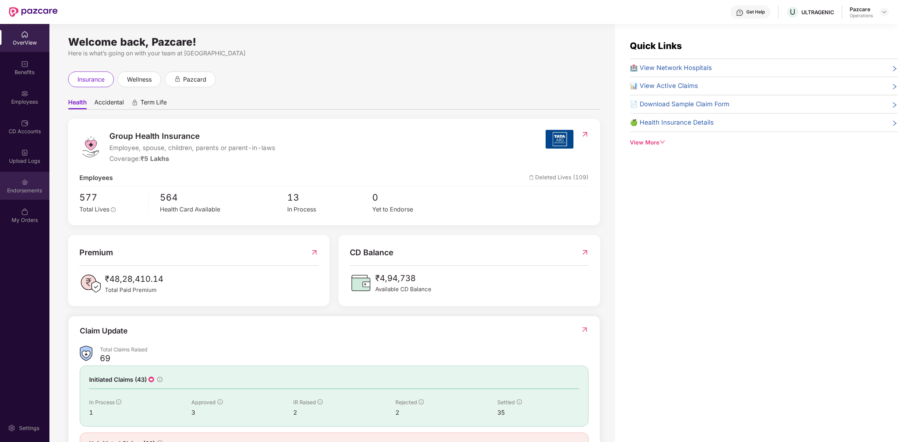
click at [25, 187] on div "Endorsements" at bounding box center [24, 190] width 49 height 7
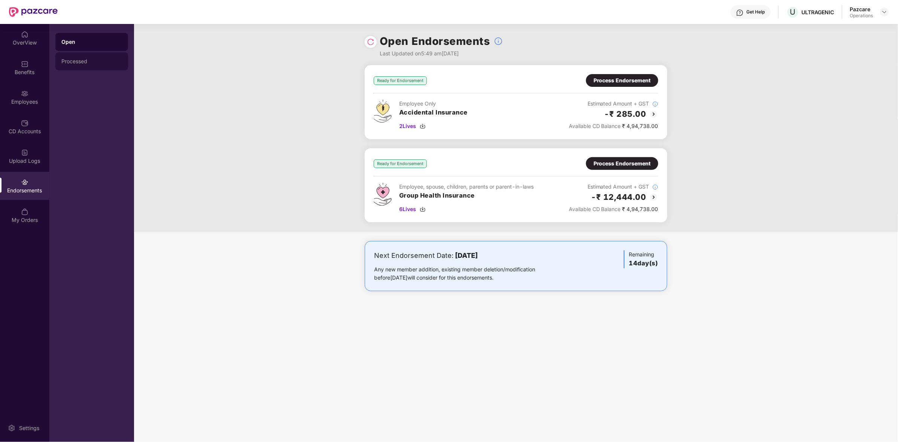
click at [87, 66] on div "Processed" at bounding box center [91, 61] width 73 height 18
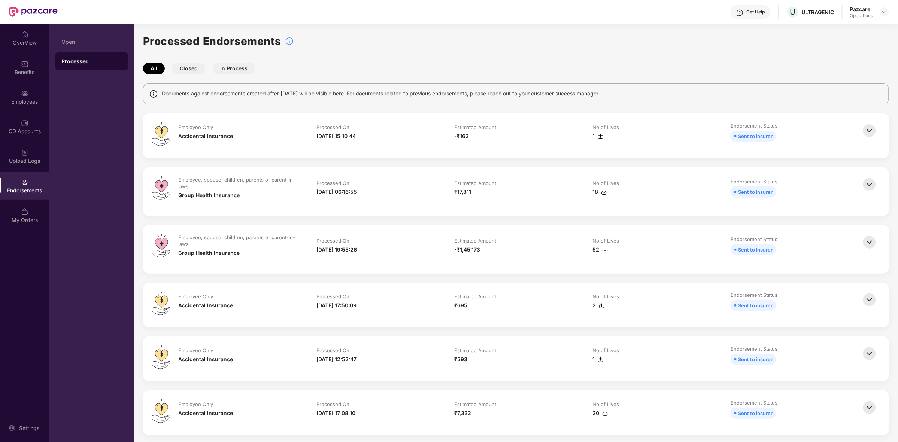
click at [874, 133] on img at bounding box center [869, 130] width 16 height 16
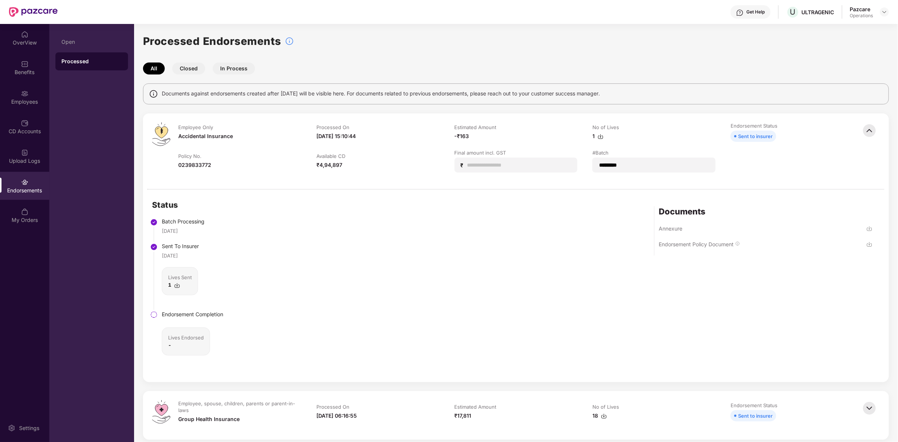
click at [871, 137] on img at bounding box center [869, 130] width 16 height 16
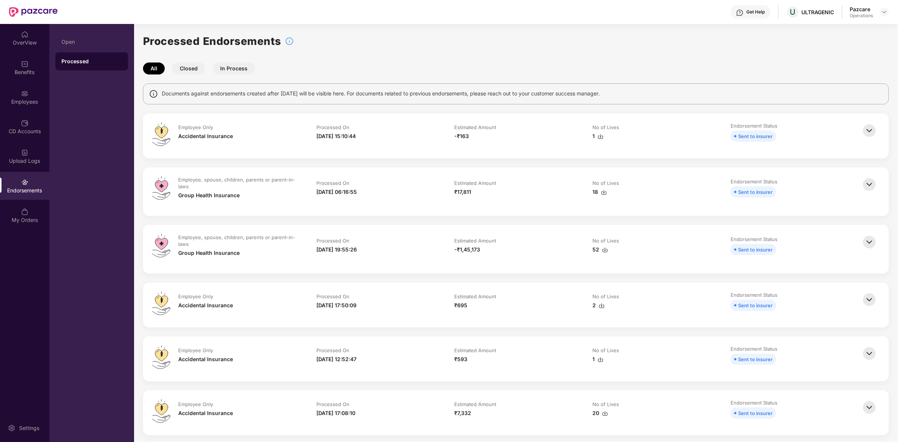
click at [869, 130] on img at bounding box center [869, 130] width 16 height 16
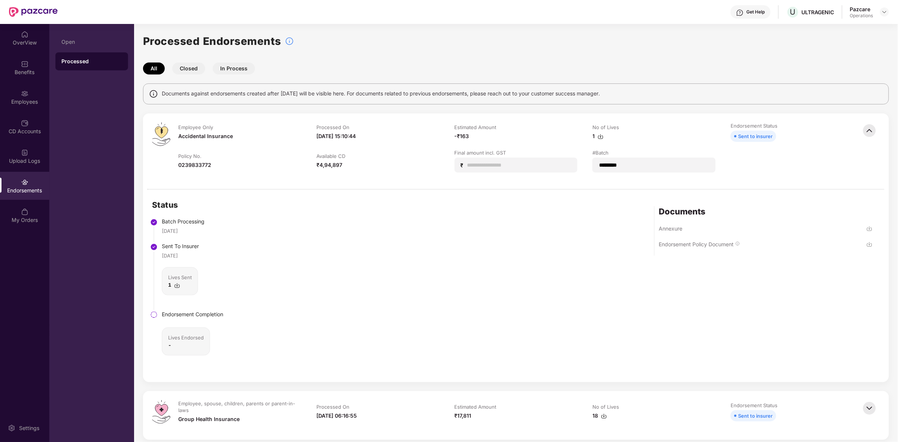
click at [867, 131] on img at bounding box center [869, 130] width 16 height 16
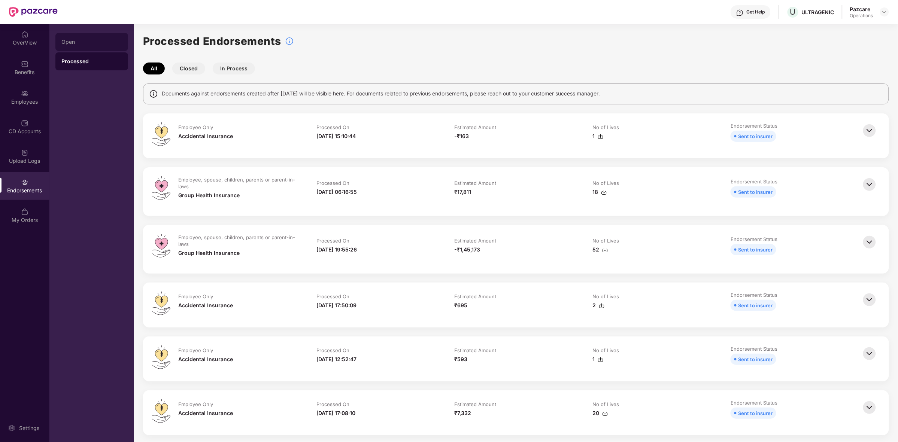
click at [75, 36] on div "Open" at bounding box center [91, 42] width 73 height 18
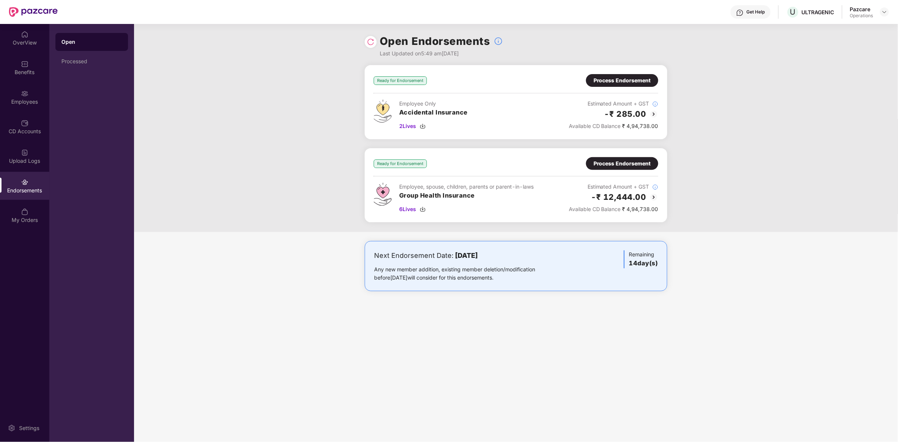
click at [653, 112] on img at bounding box center [653, 114] width 9 height 9
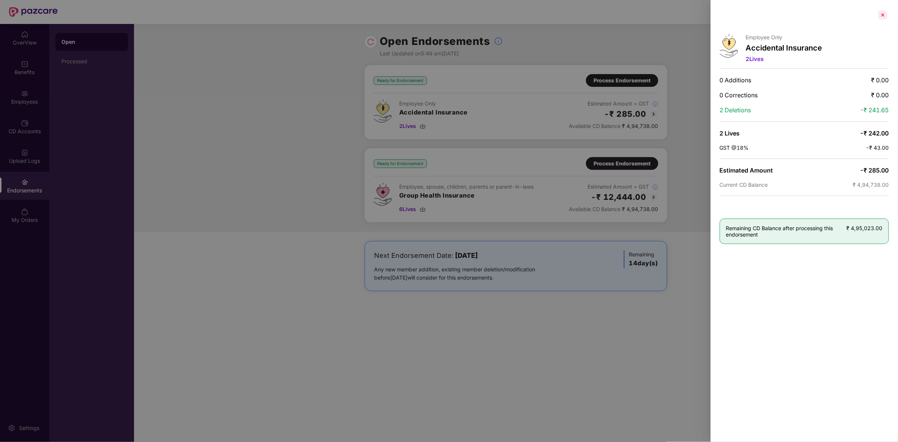
click at [883, 19] on div at bounding box center [883, 15] width 12 height 12
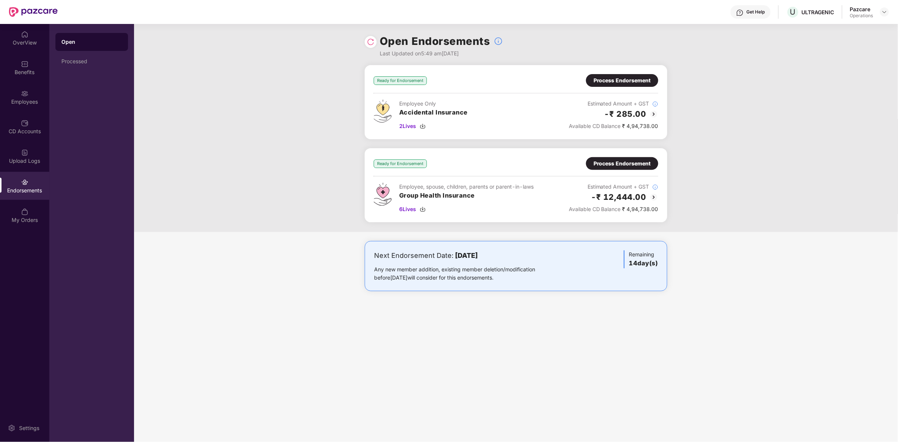
click at [610, 81] on div "Process Endorsement" at bounding box center [622, 80] width 57 height 8
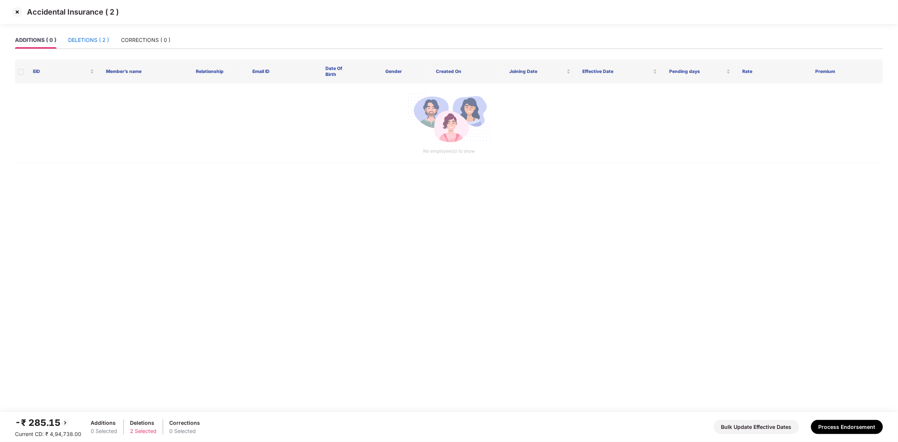
click at [94, 38] on div "DELETIONS ( 2 )" at bounding box center [88, 40] width 41 height 8
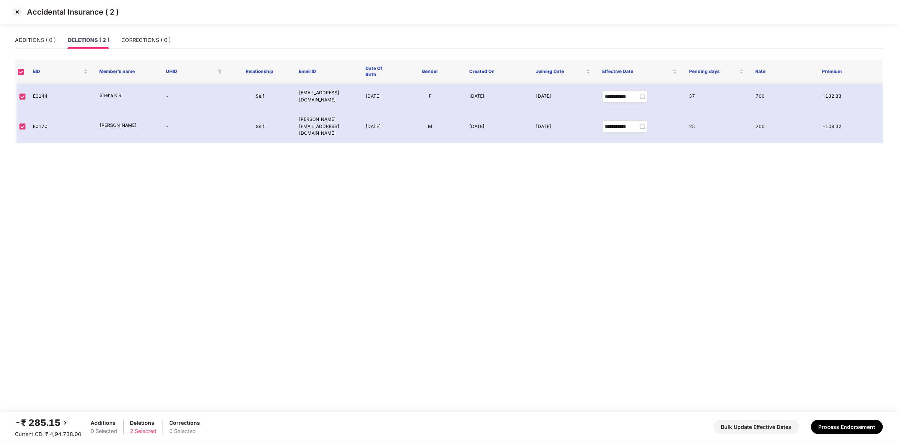
click at [19, 13] on img at bounding box center [17, 12] width 12 height 12
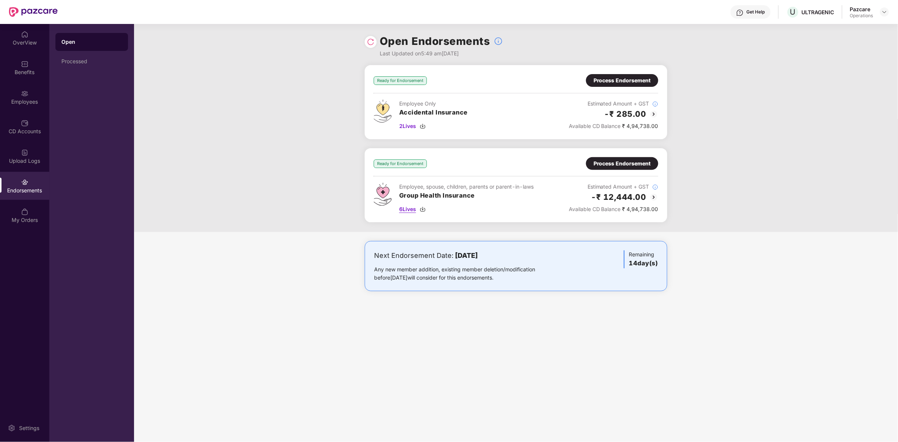
click at [423, 209] on img at bounding box center [423, 209] width 6 height 6
click at [423, 210] on img at bounding box center [423, 209] width 6 height 6
click at [16, 36] on div "OverView" at bounding box center [24, 38] width 49 height 28
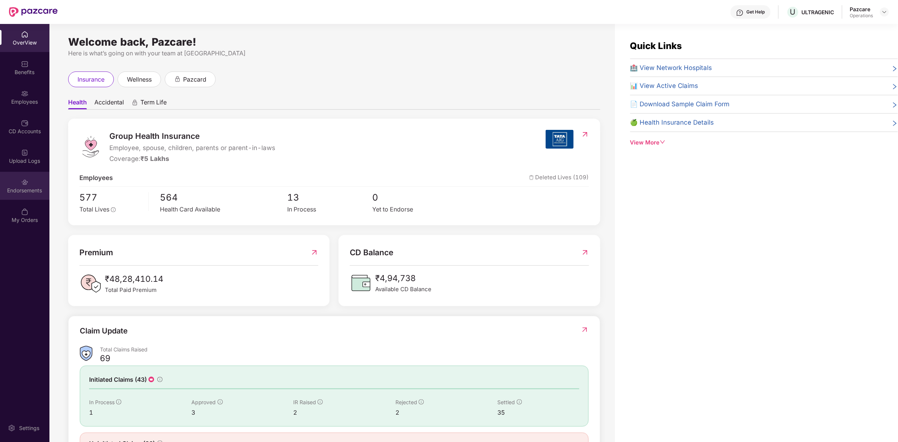
click at [18, 178] on div "Endorsements" at bounding box center [24, 186] width 49 height 28
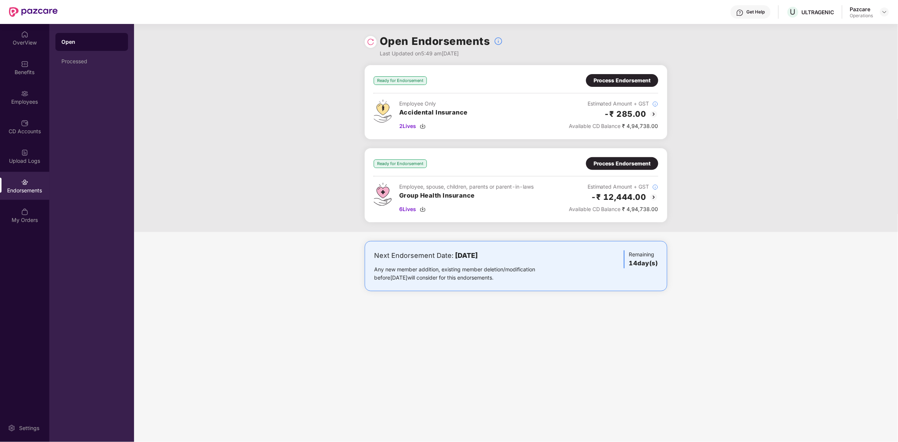
click at [890, 10] on header "Get Help U ULTRAGENIC Pazcare Operations" at bounding box center [449, 12] width 898 height 24
click at [888, 10] on div at bounding box center [884, 11] width 9 height 9
click at [835, 34] on div "Switch to partner view" at bounding box center [849, 29] width 97 height 15
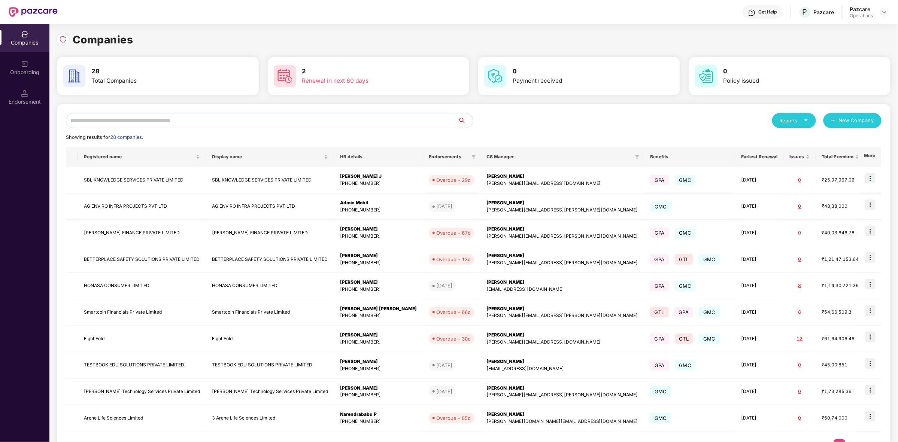
click at [251, 122] on input "text" at bounding box center [262, 120] width 392 height 15
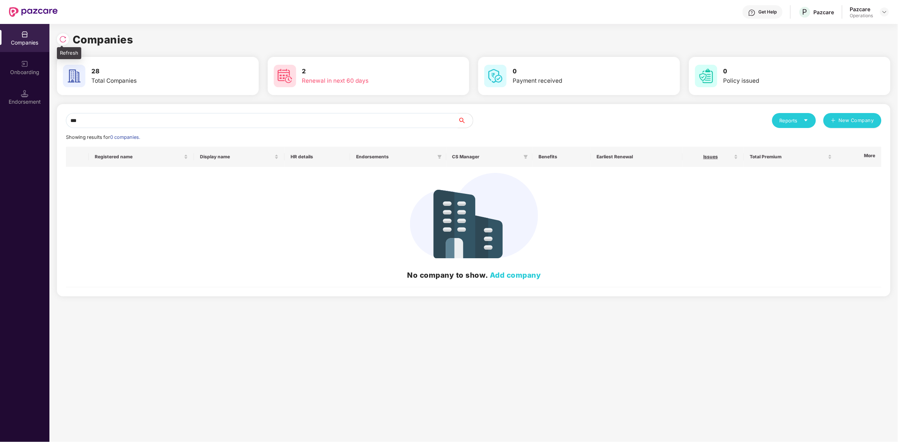
click at [60, 42] on img at bounding box center [62, 39] width 7 height 7
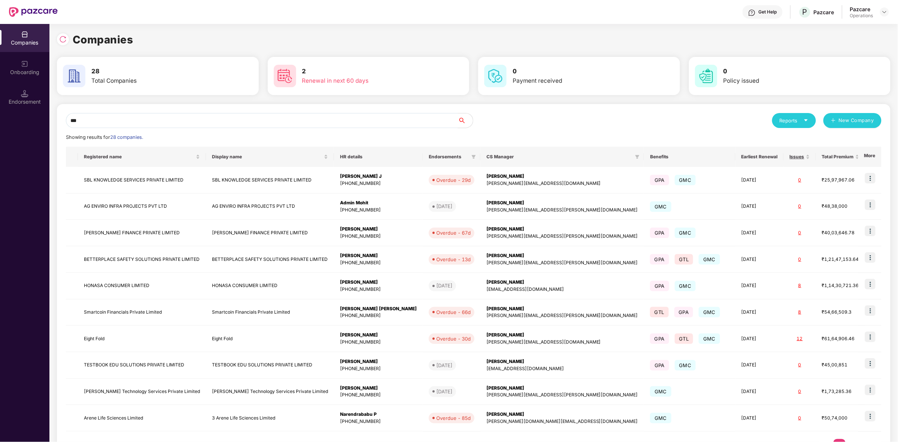
click at [292, 44] on div "Companies" at bounding box center [474, 39] width 834 height 16
click at [55, 40] on div "Companies 28 Total Companies 2 Renewal in next 60 days 0 Payment received 0 Pol…" at bounding box center [473, 233] width 849 height 418
click at [60, 40] on img at bounding box center [62, 39] width 7 height 7
click at [167, 120] on input "***" at bounding box center [262, 120] width 392 height 15
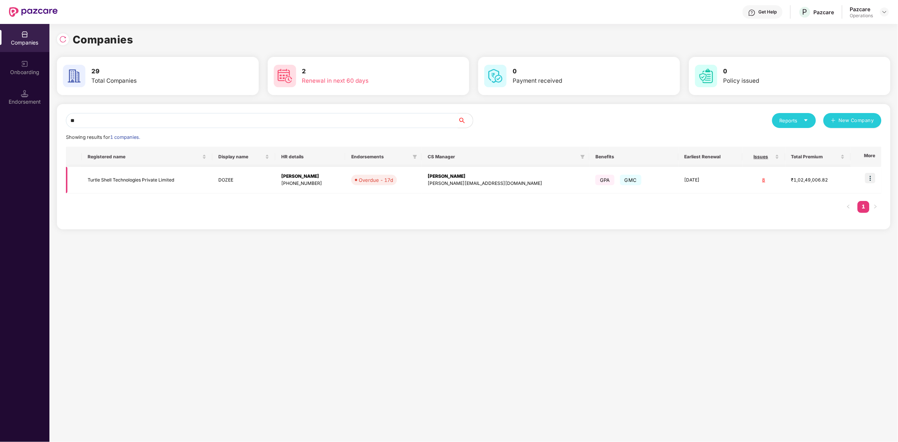
type input "**"
click at [869, 179] on img at bounding box center [870, 178] width 10 height 10
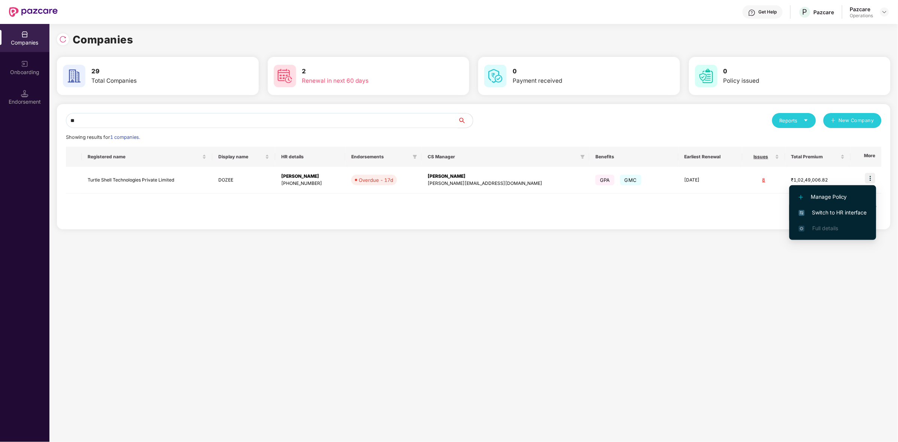
click at [819, 212] on span "Switch to HR interface" at bounding box center [833, 213] width 68 height 8
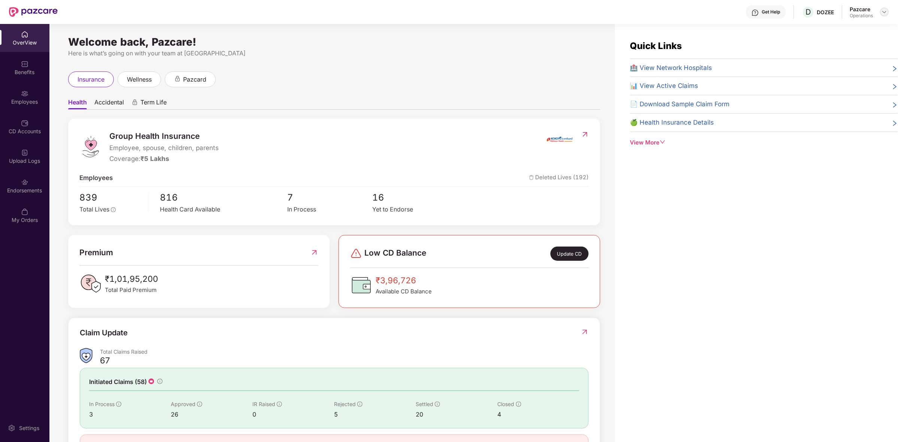
click at [886, 10] on img at bounding box center [885, 12] width 6 height 6
click at [820, 30] on div "Switch to partner view" at bounding box center [849, 29] width 97 height 15
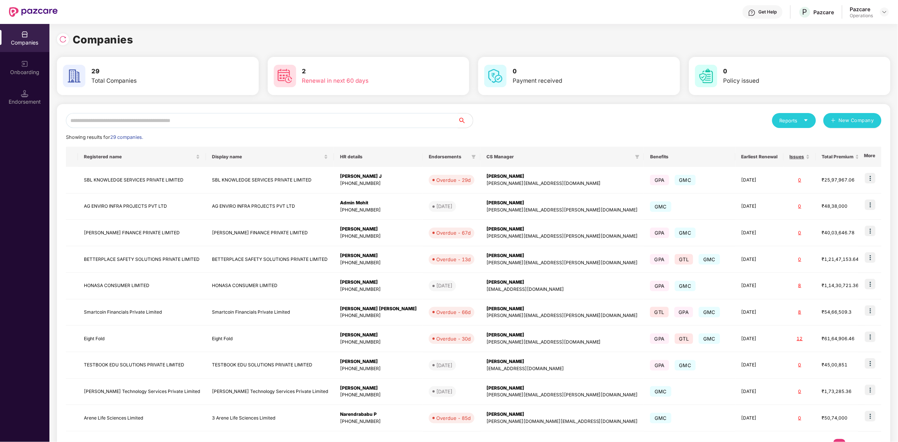
click at [360, 121] on input "text" at bounding box center [262, 120] width 392 height 15
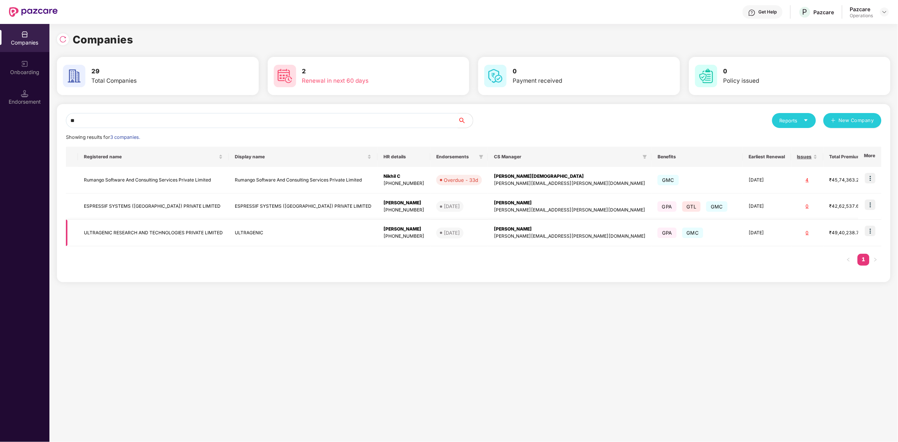
type input "**"
click at [869, 230] on img at bounding box center [870, 231] width 10 height 10
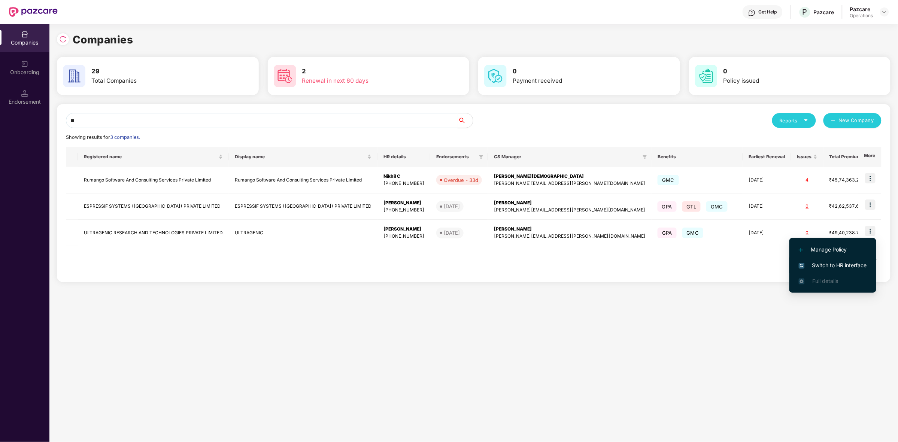
click at [823, 269] on span "Switch to HR interface" at bounding box center [833, 265] width 68 height 8
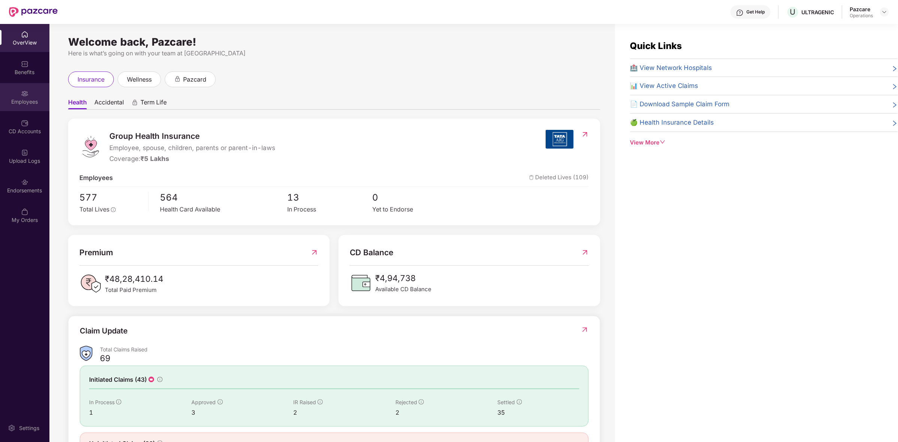
click at [21, 94] on img at bounding box center [24, 93] width 7 height 7
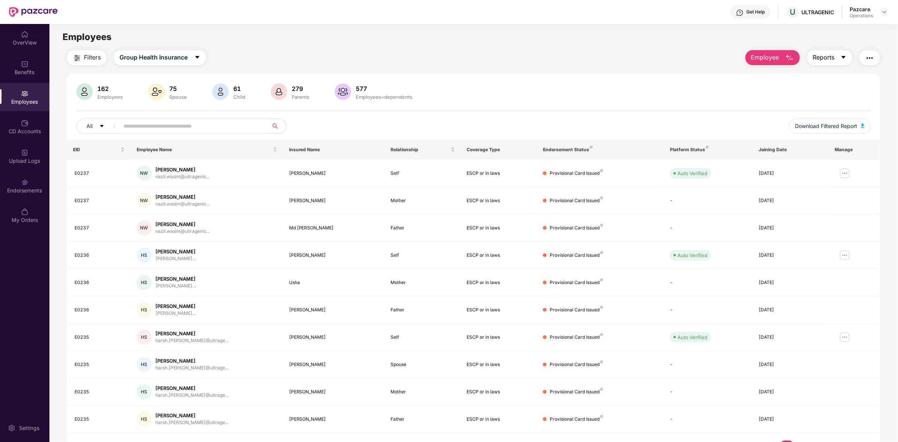
click at [836, 61] on button "Reports" at bounding box center [829, 57] width 45 height 15
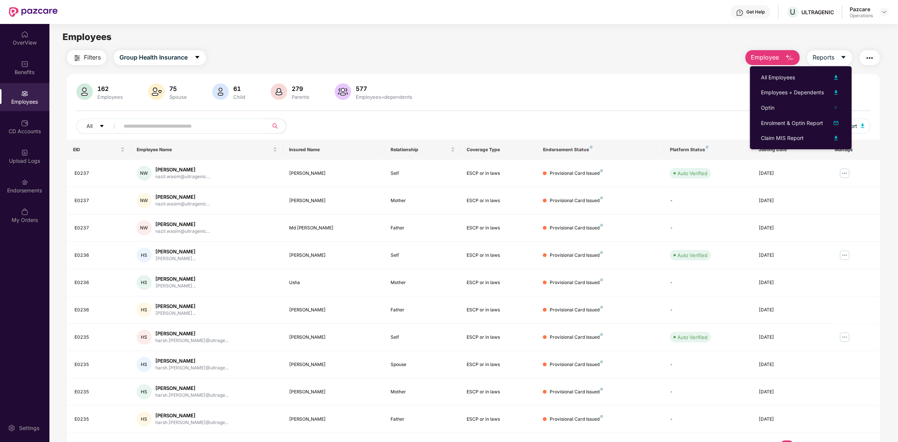
click at [861, 55] on button "button" at bounding box center [870, 57] width 20 height 15
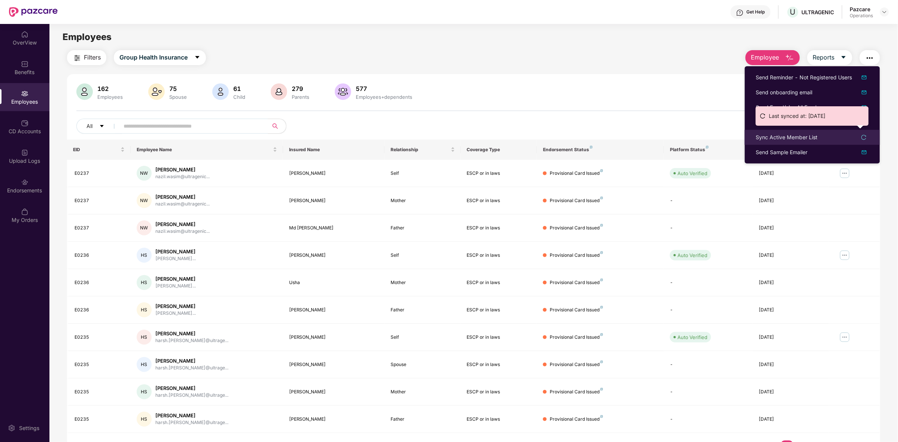
click at [825, 134] on div "Sync Active Member List" at bounding box center [812, 137] width 113 height 8
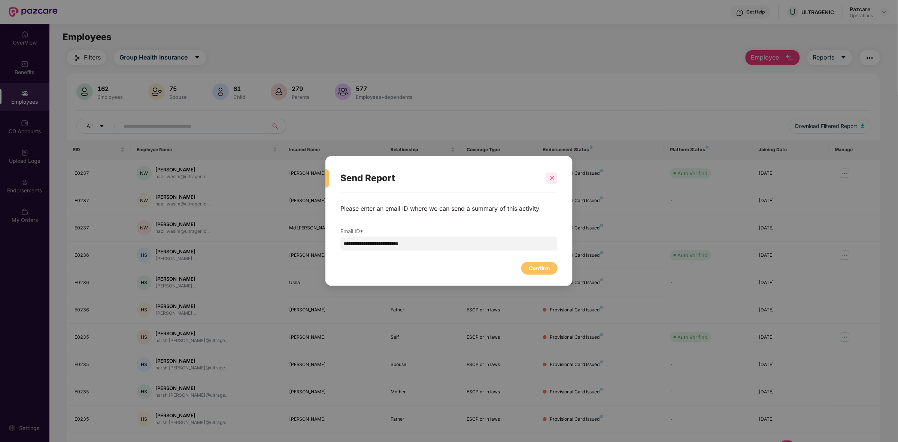
click at [549, 179] on div at bounding box center [551, 178] width 11 height 11
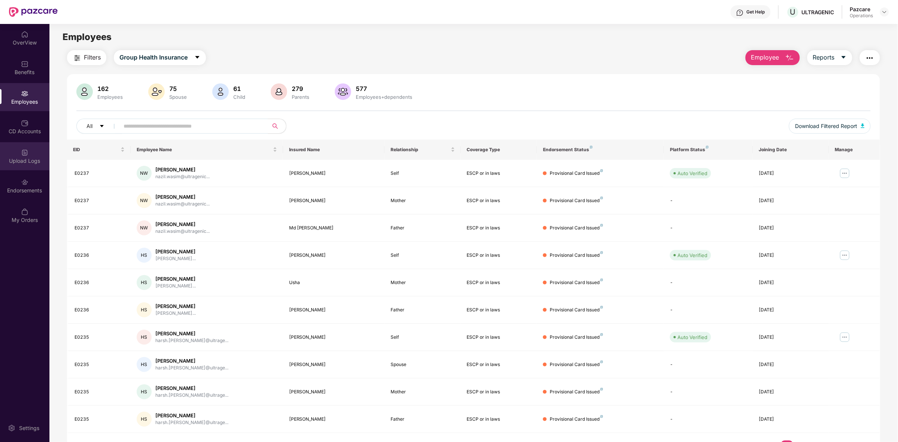
click at [32, 167] on div "Upload Logs" at bounding box center [24, 156] width 49 height 28
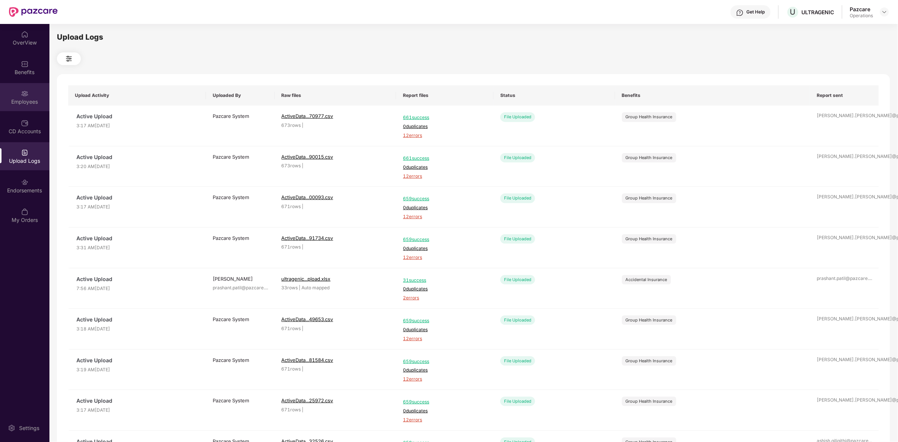
click at [28, 95] on div "Employees" at bounding box center [24, 97] width 49 height 28
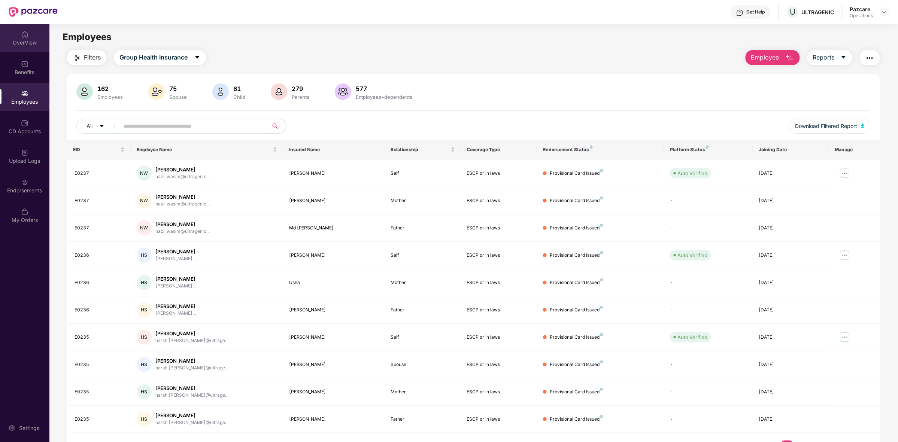
click at [31, 37] on div "OverView" at bounding box center [24, 38] width 49 height 28
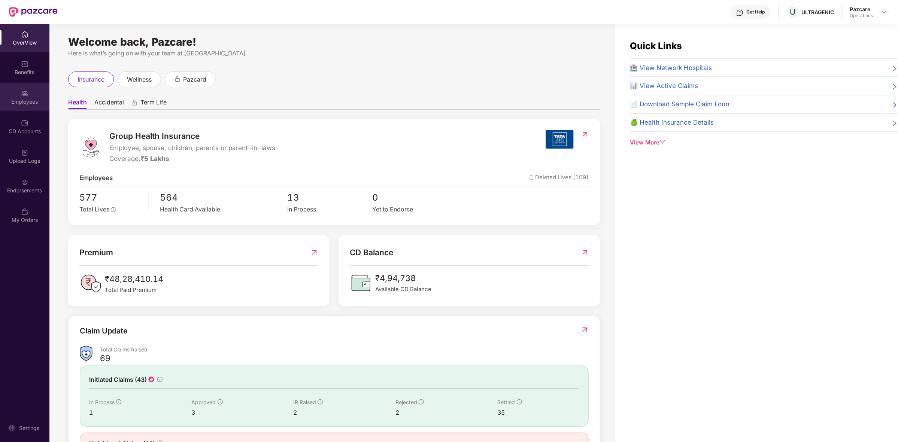
click at [14, 97] on div "Employees" at bounding box center [24, 97] width 49 height 28
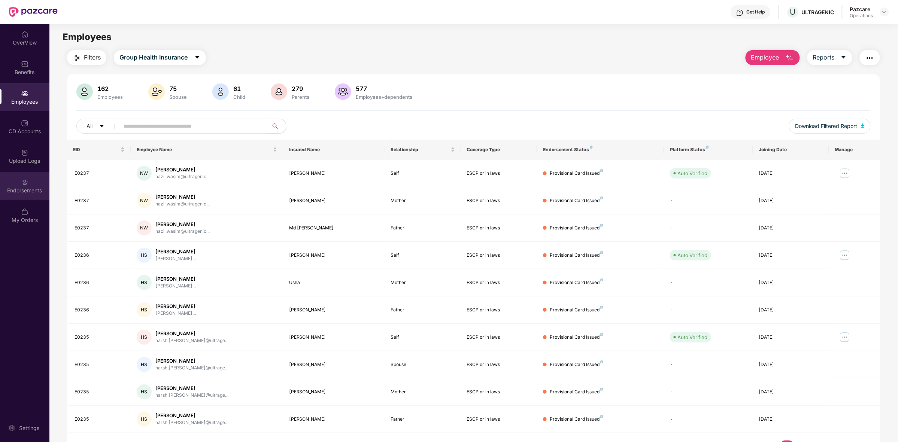
click at [18, 188] on div "Endorsements" at bounding box center [24, 190] width 49 height 7
